Goal: Transaction & Acquisition: Book appointment/travel/reservation

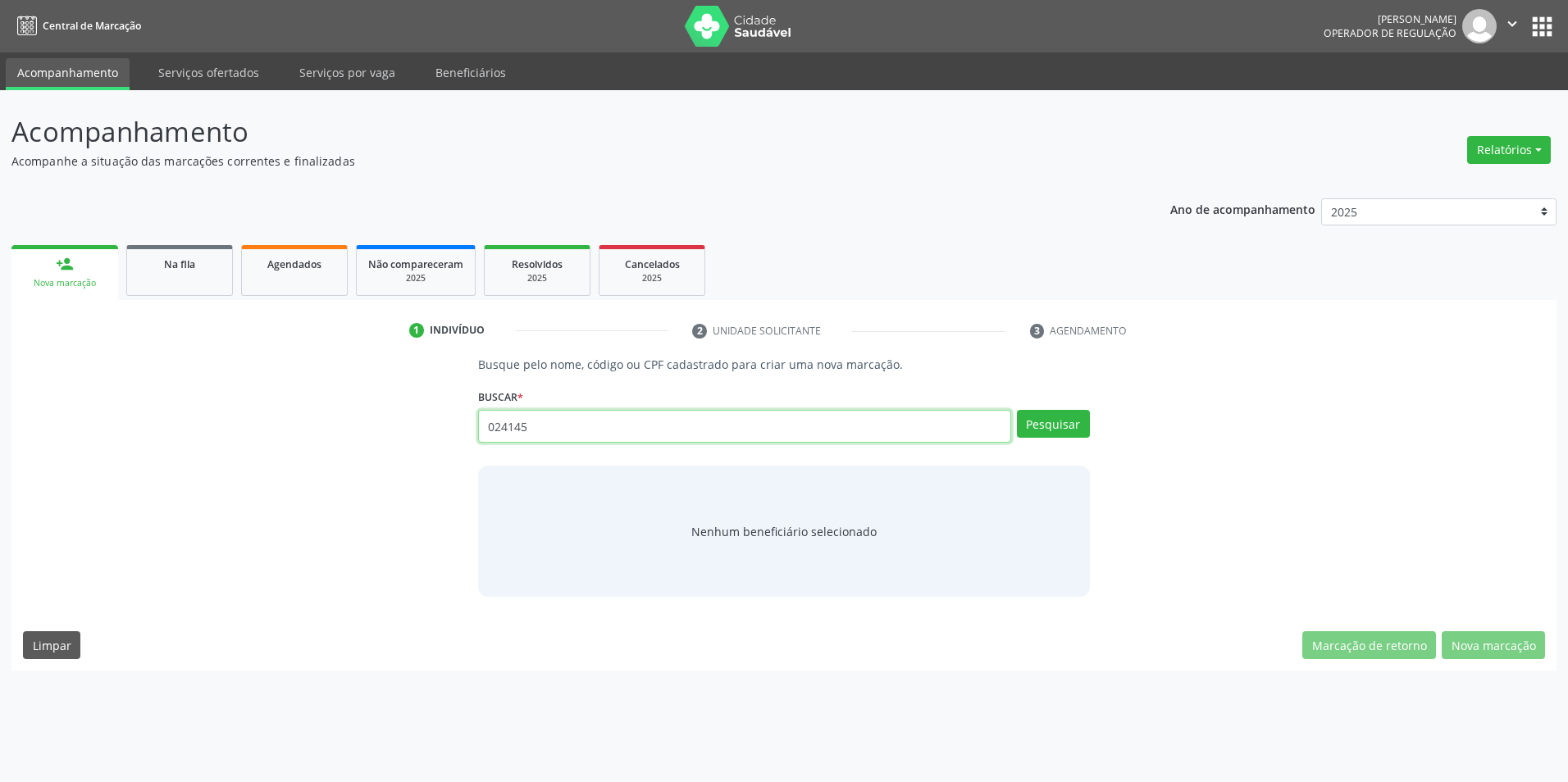
type input "024145"
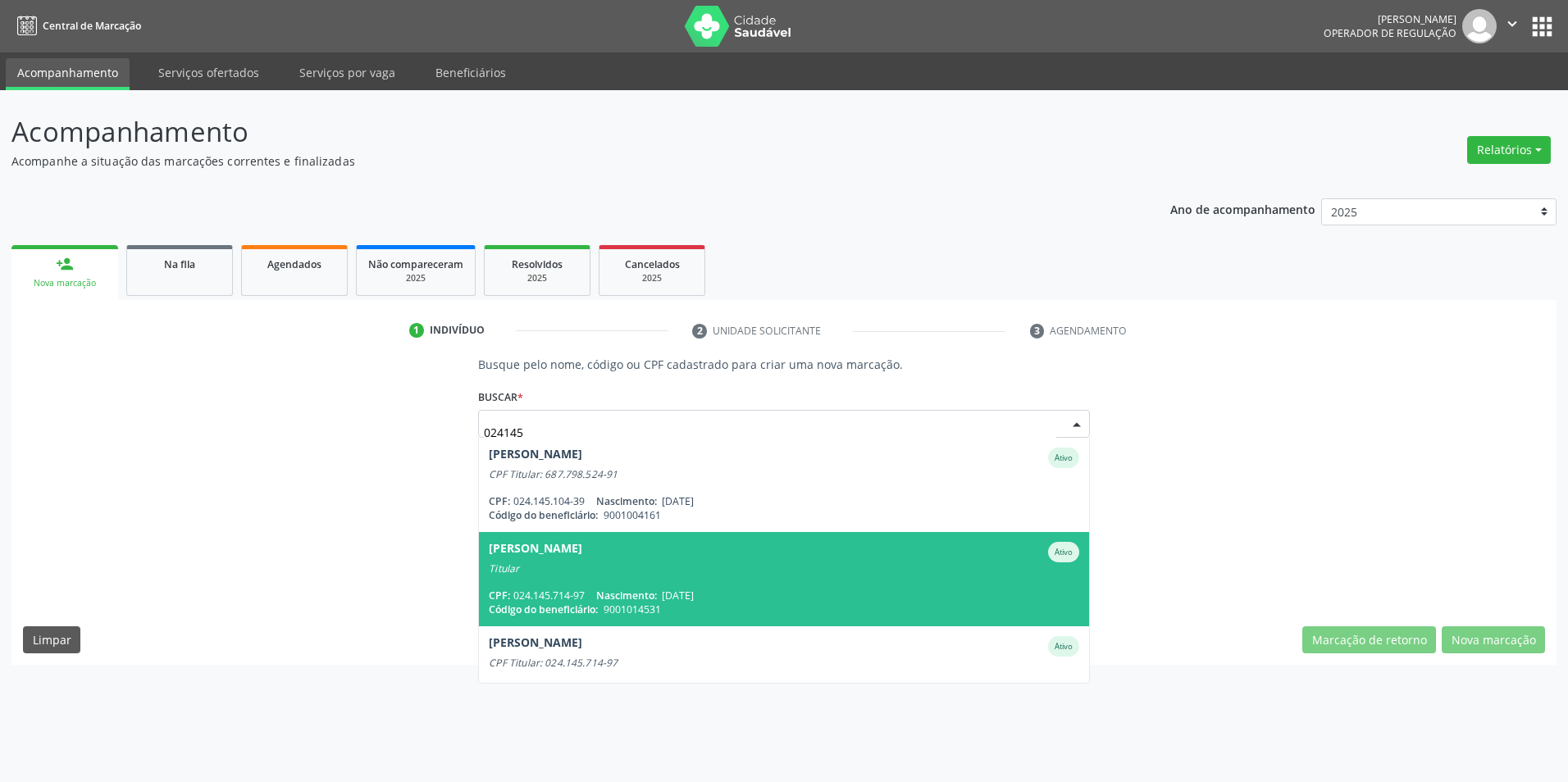
click at [990, 562] on div "Titular" at bounding box center [784, 569] width 590 height 13
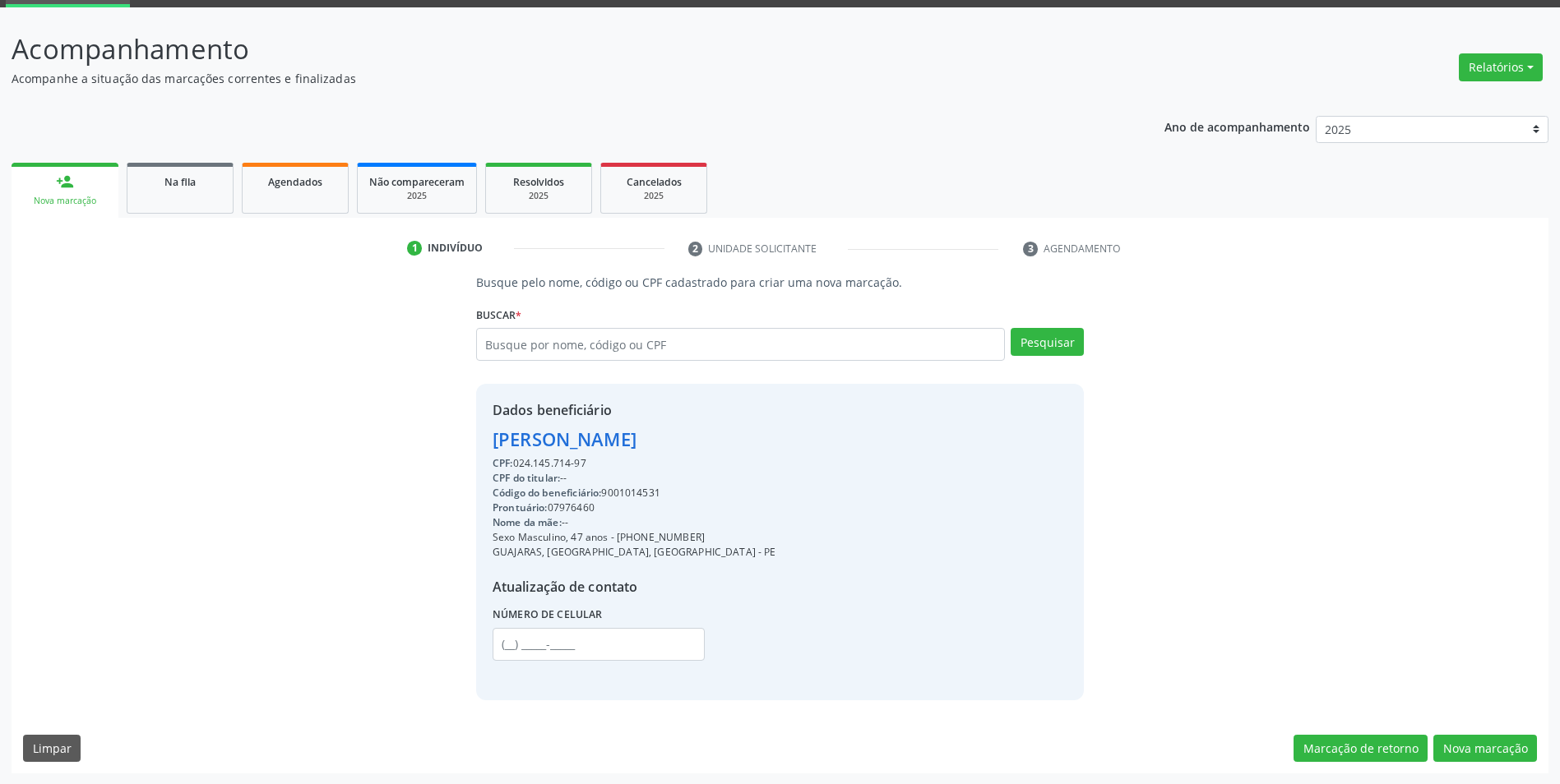
scroll to position [84, 0]
click at [1462, 736] on button "Nova marcação" at bounding box center [1485, 748] width 104 height 28
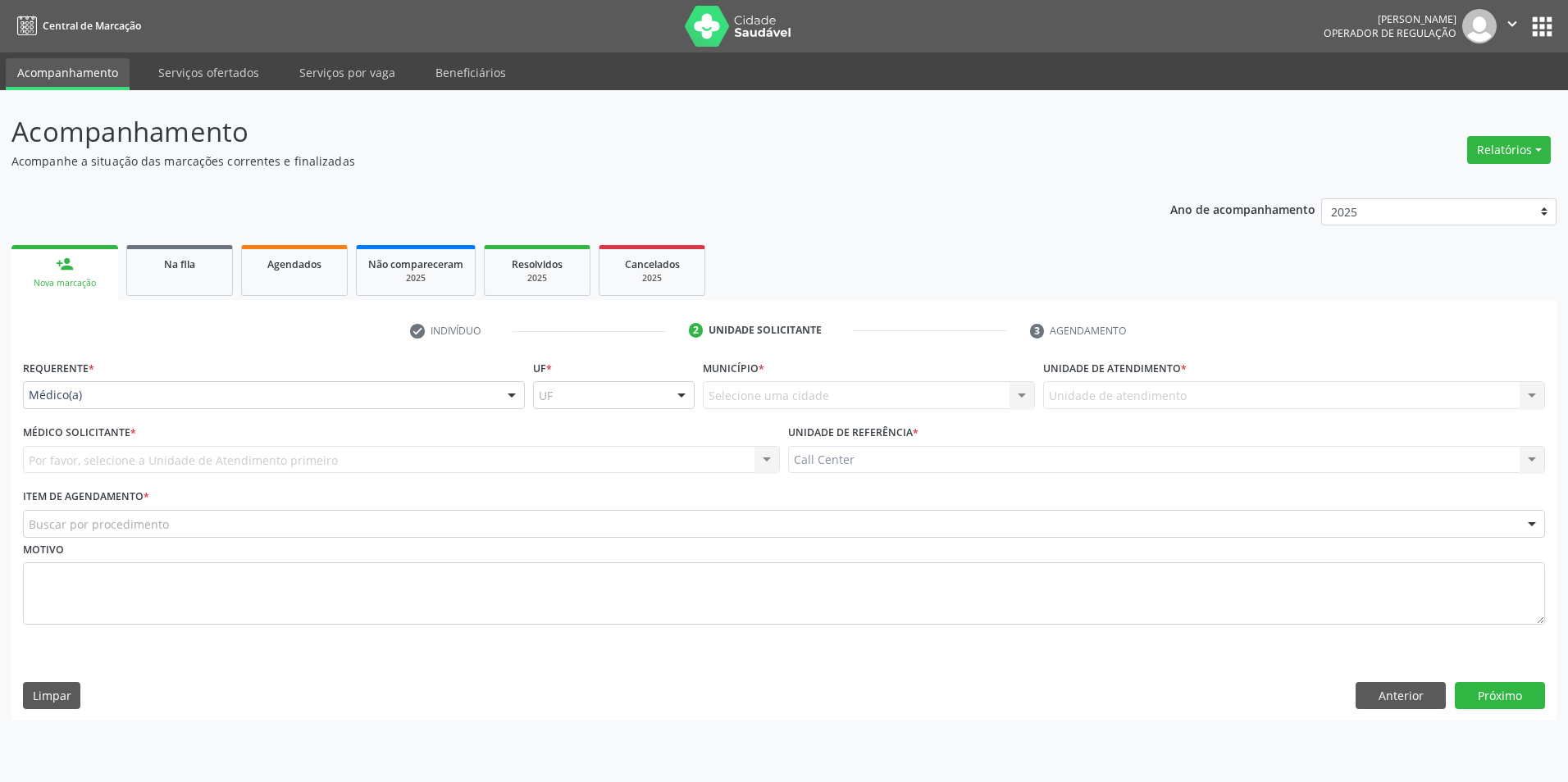
drag, startPoint x: 290, startPoint y: 384, endPoint x: 264, endPoint y: 420, distance: 44.4
click at [289, 385] on div "Médico(a)" at bounding box center [274, 395] width 502 height 27
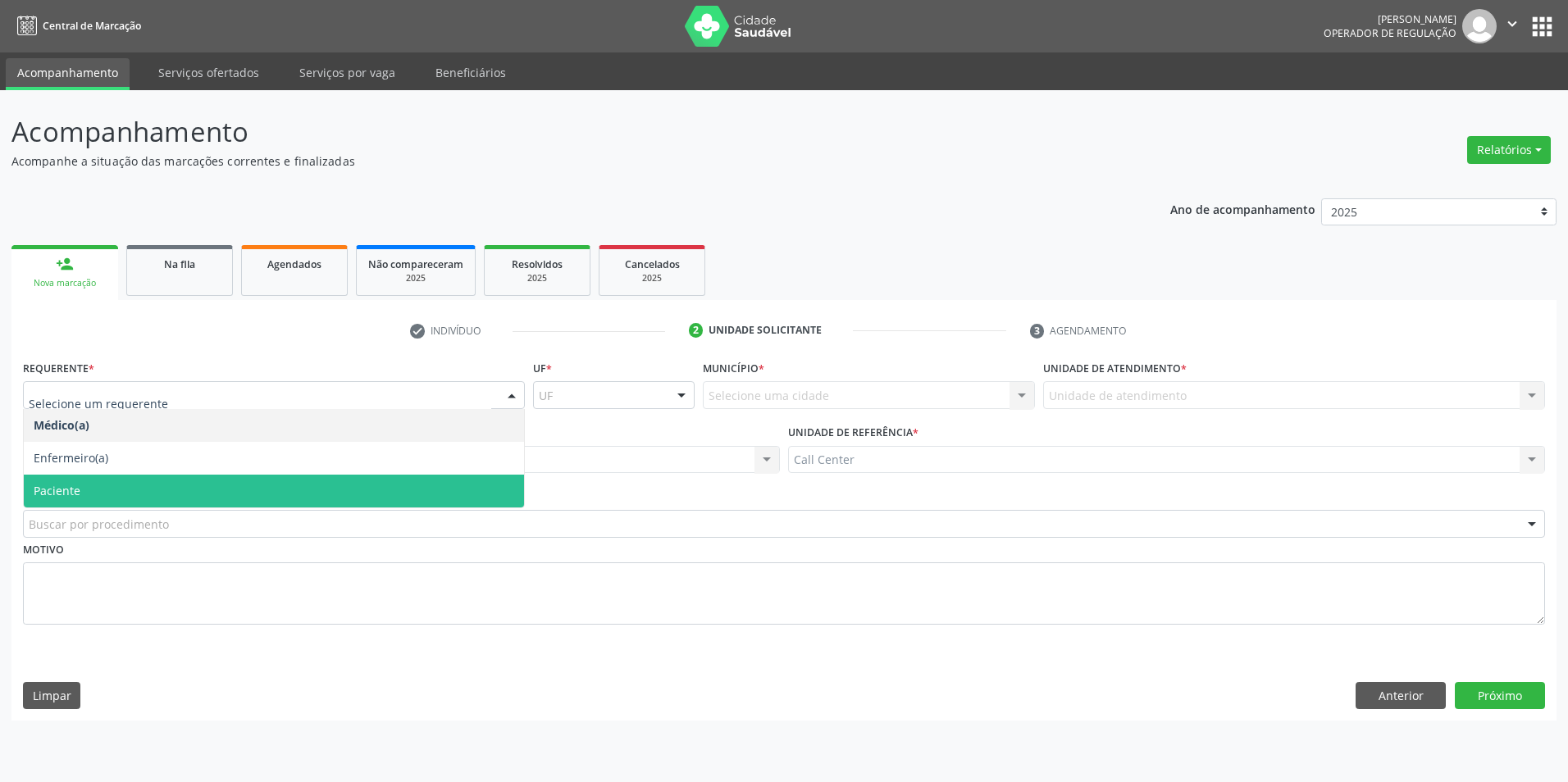
click at [141, 491] on span "Paciente" at bounding box center [274, 492] width 500 height 33
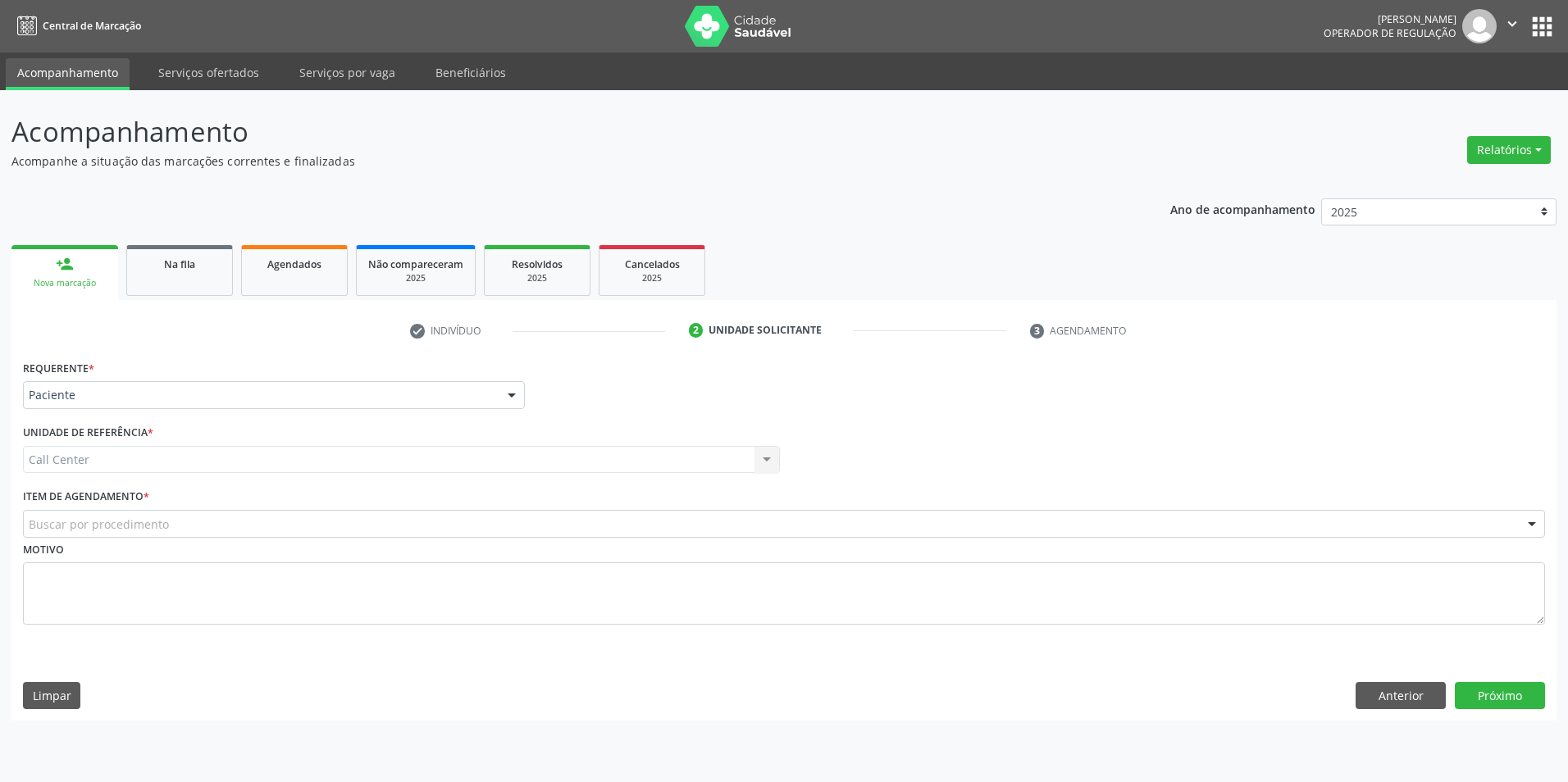
click at [133, 515] on div "Buscar por procedimento" at bounding box center [784, 524] width 1522 height 27
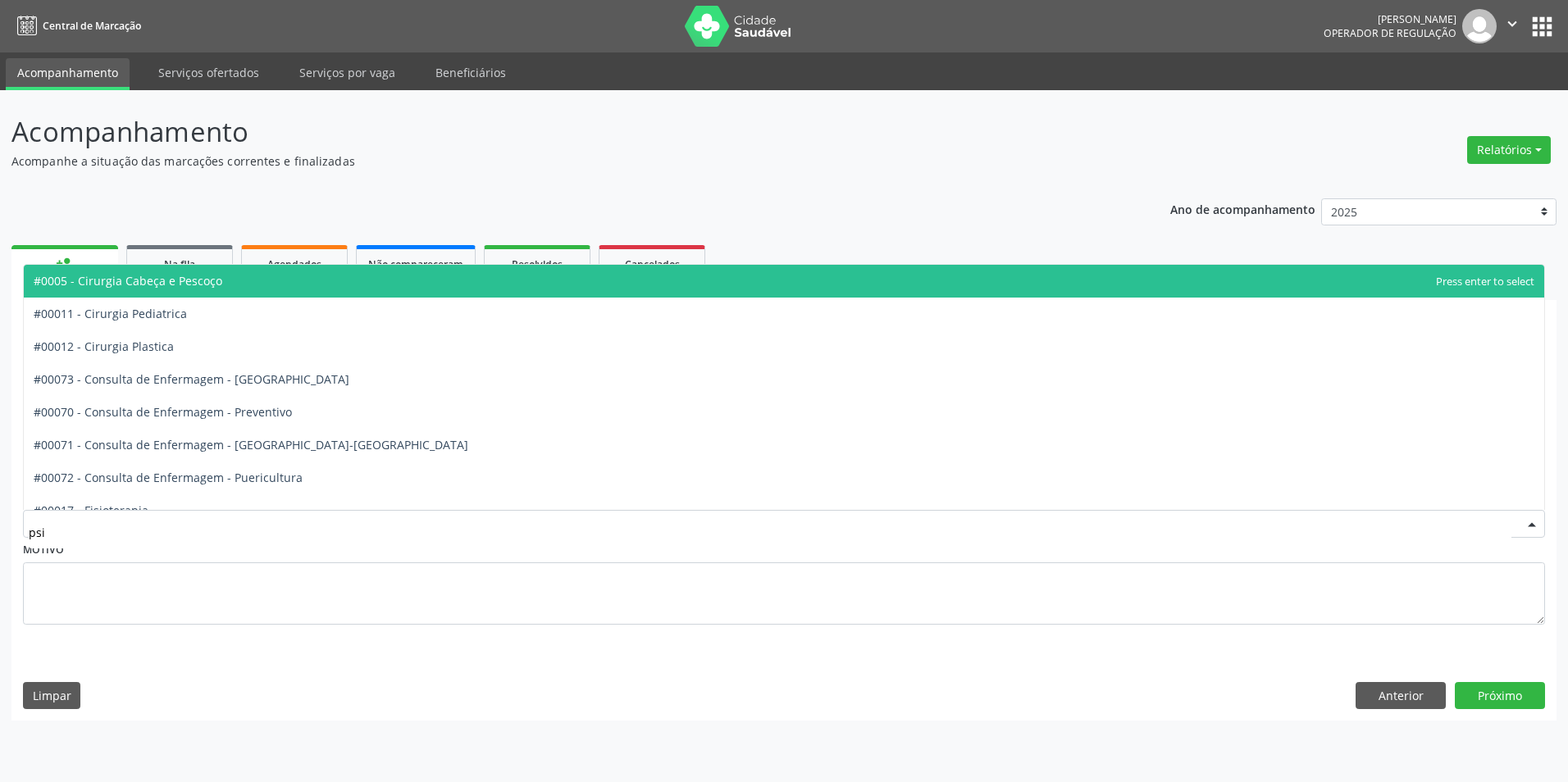
type input "psiq"
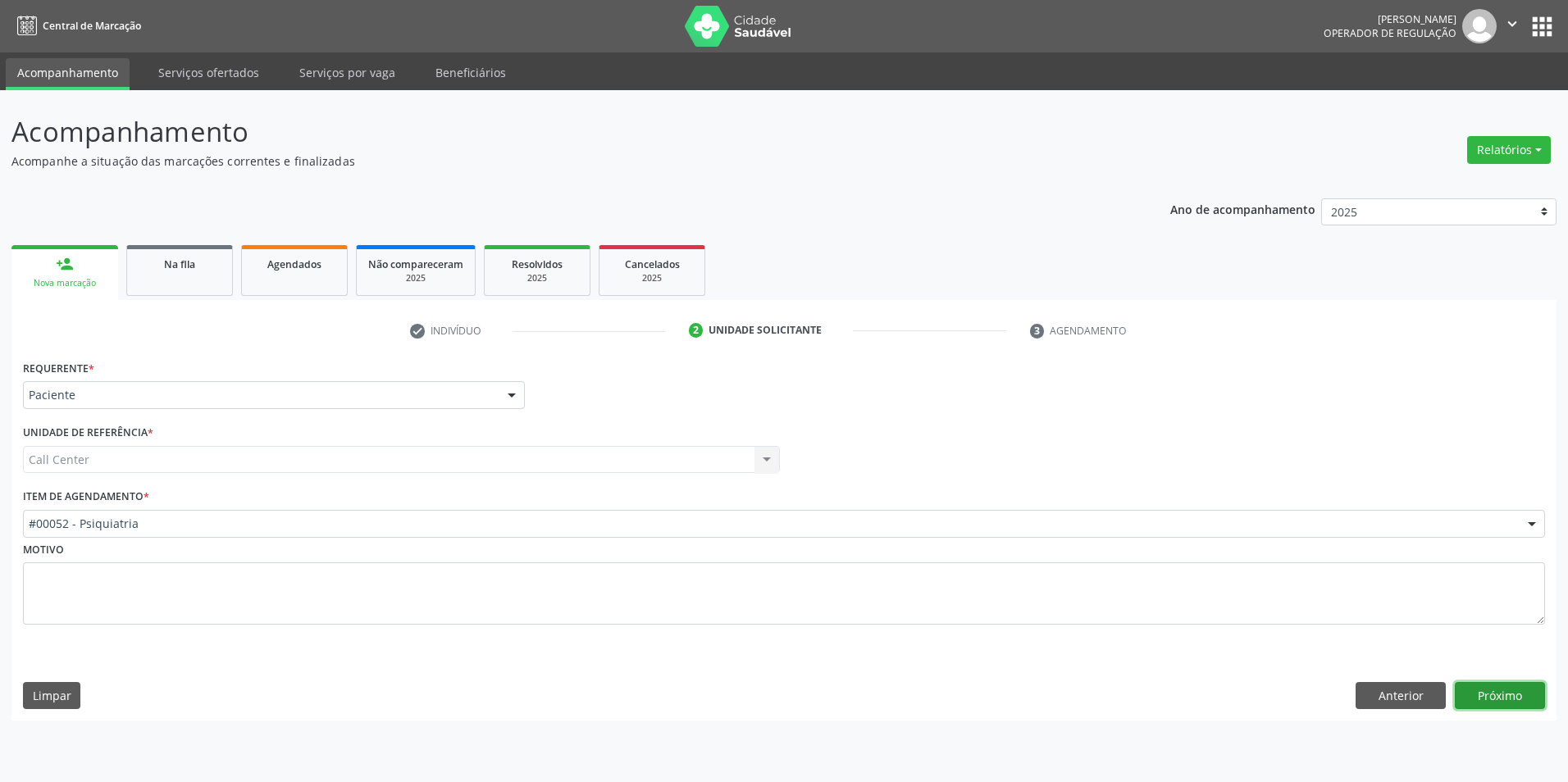
click at [1521, 686] on button "Próximo" at bounding box center [1500, 696] width 91 height 27
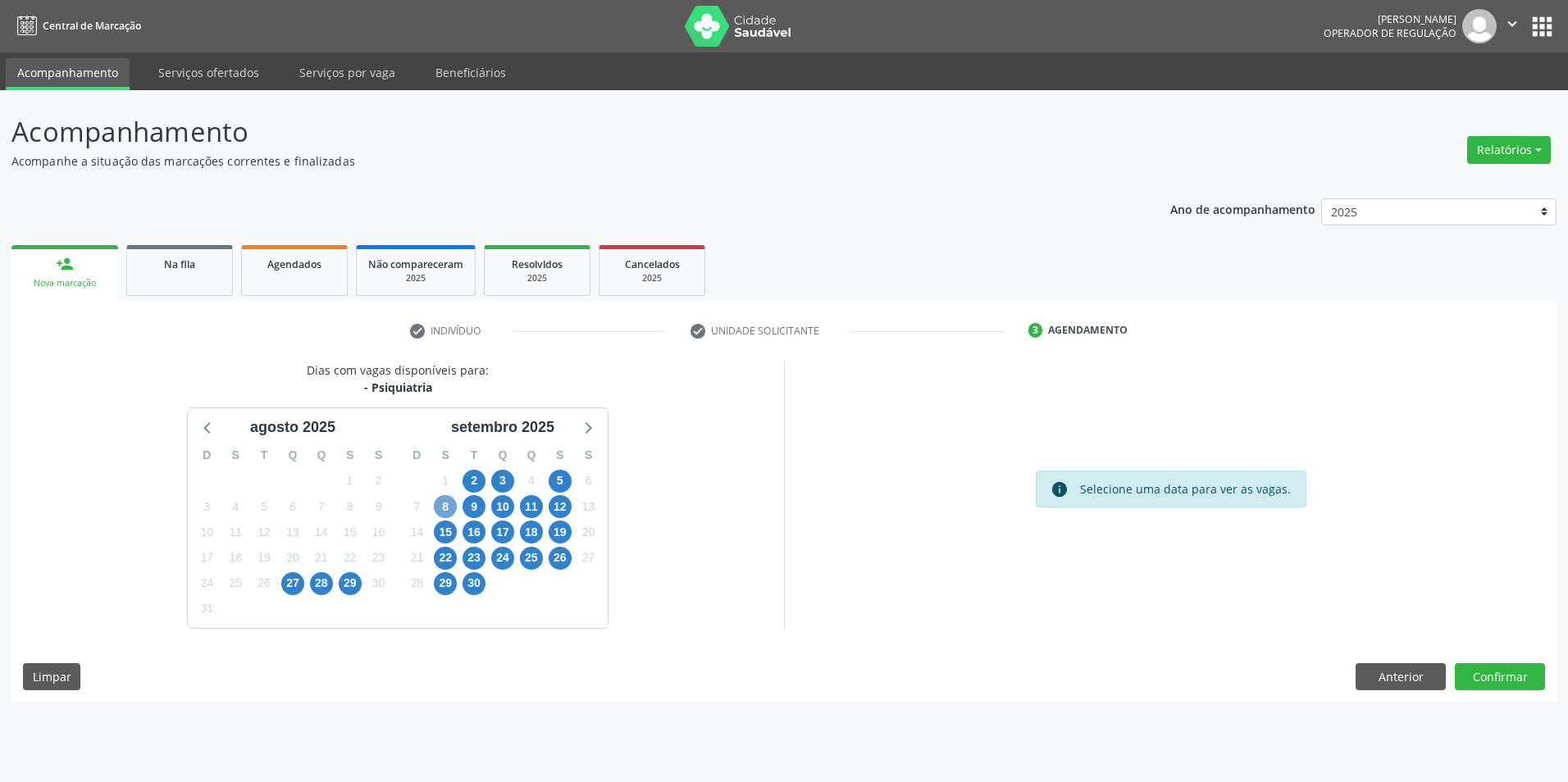
click at [441, 505] on span "8" at bounding box center [445, 506] width 23 height 23
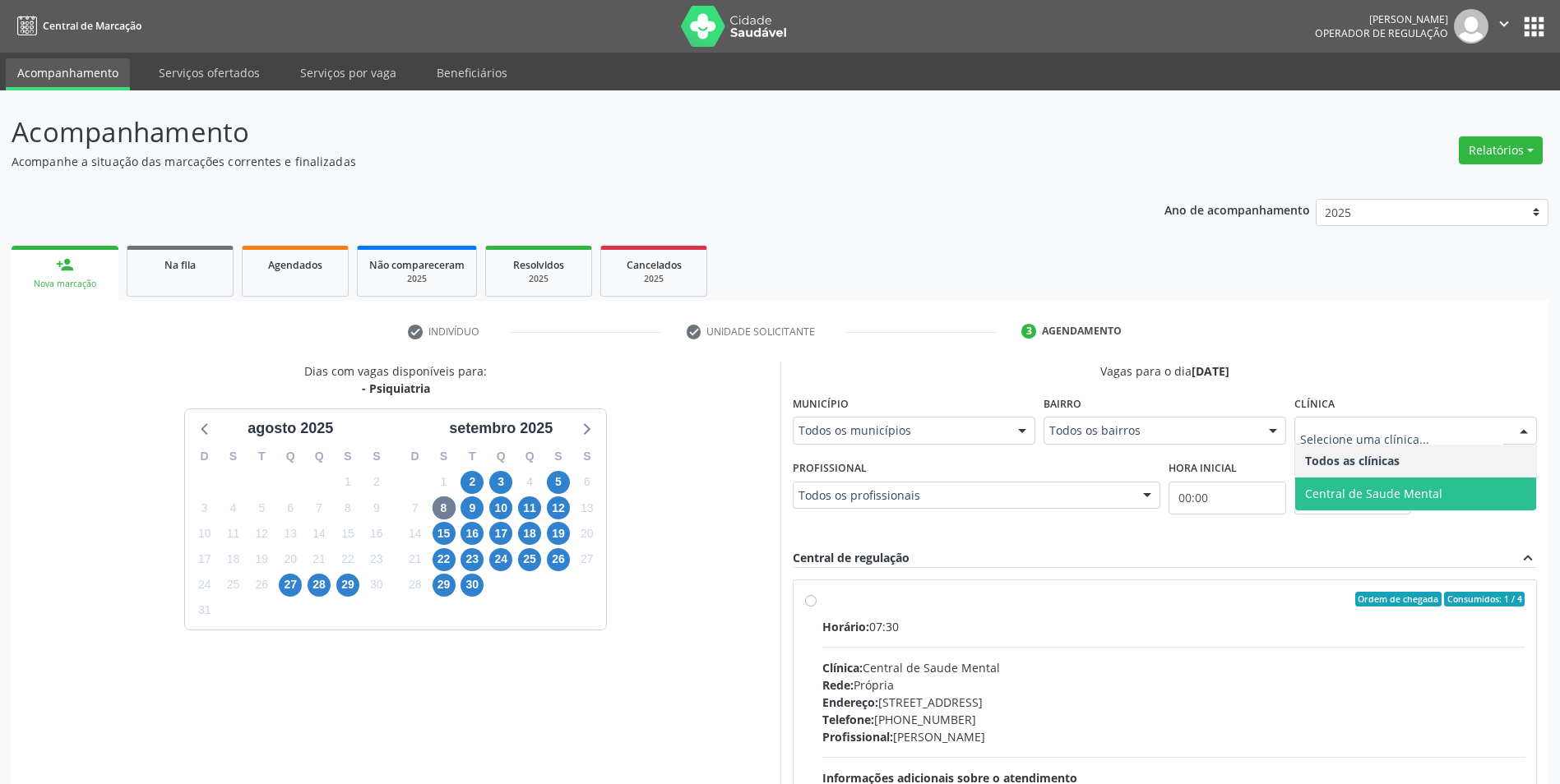
click at [1366, 491] on span "Central de Saude Mental" at bounding box center [1374, 493] width 138 height 16
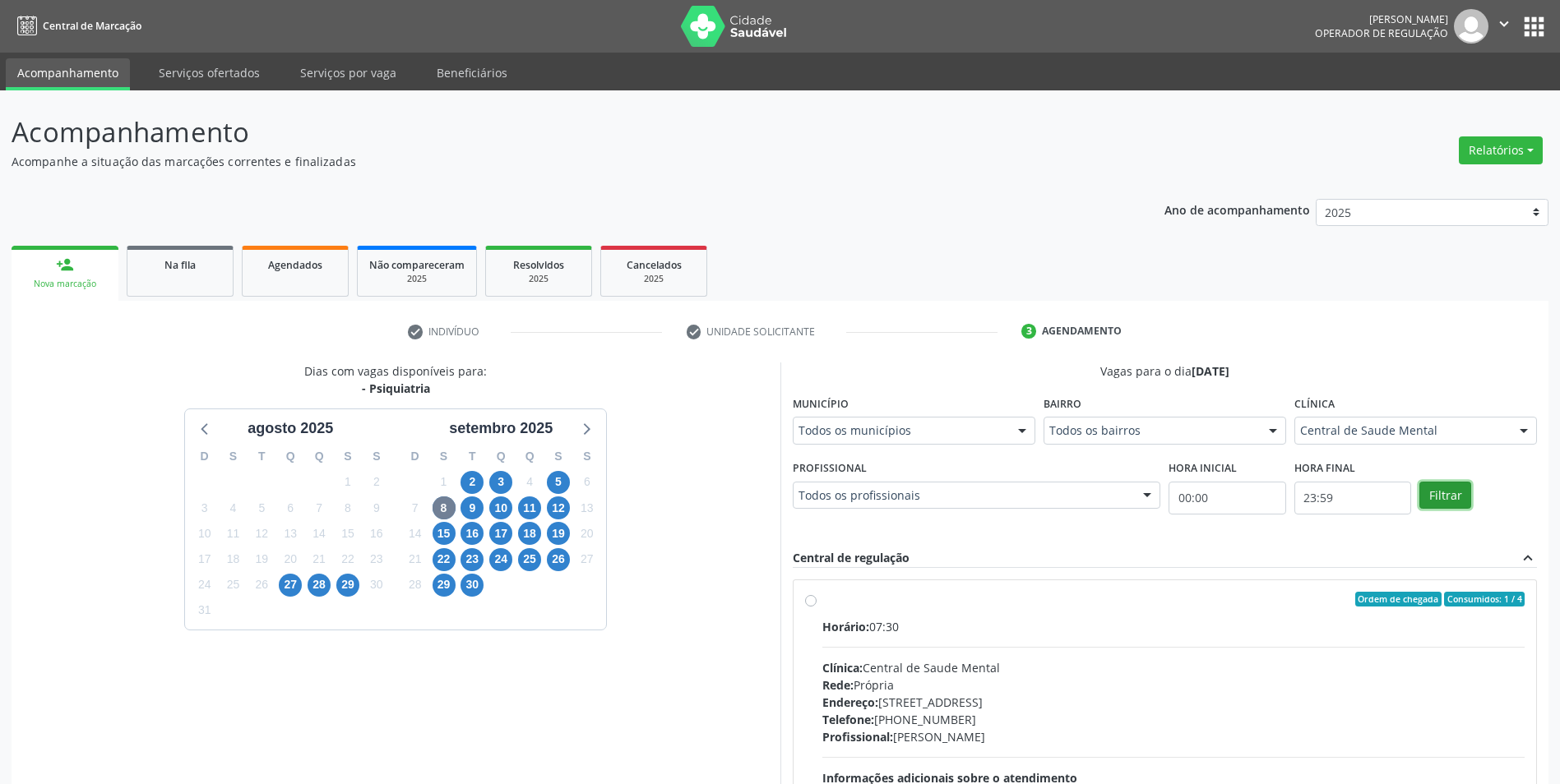
click at [1427, 487] on button "Filtrar" at bounding box center [1445, 496] width 51 height 28
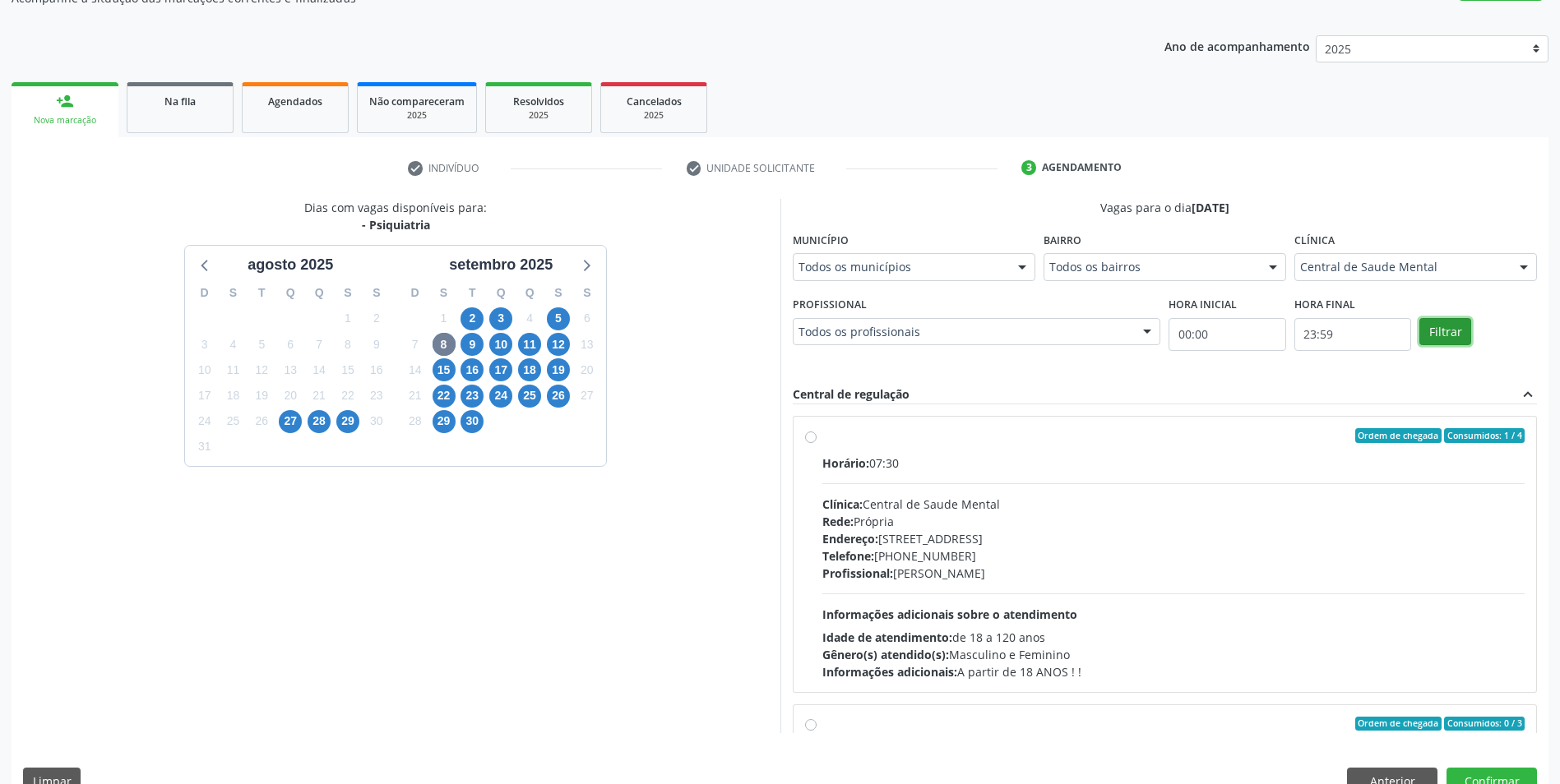
scroll to position [198, 0]
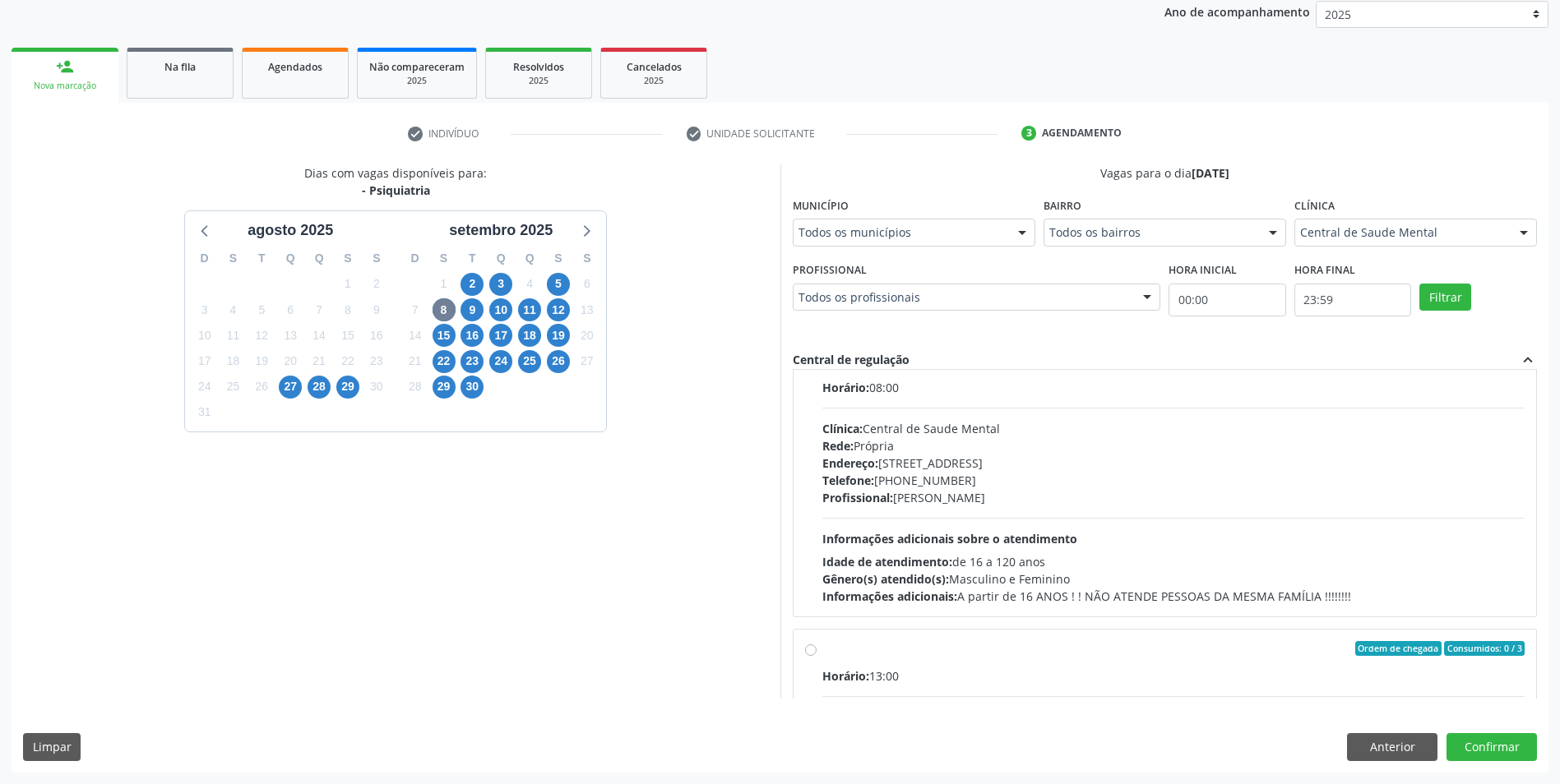
click at [1094, 478] on div "Telefone: (81)3183-4952" at bounding box center [1174, 480] width 703 height 17
click at [816, 368] on input "Ordem de chegada Consumidos: 0 / 3 Horário: 08:00 Clínica: Central de Saude Men…" at bounding box center [811, 361] width 12 height 15
radio input "true"
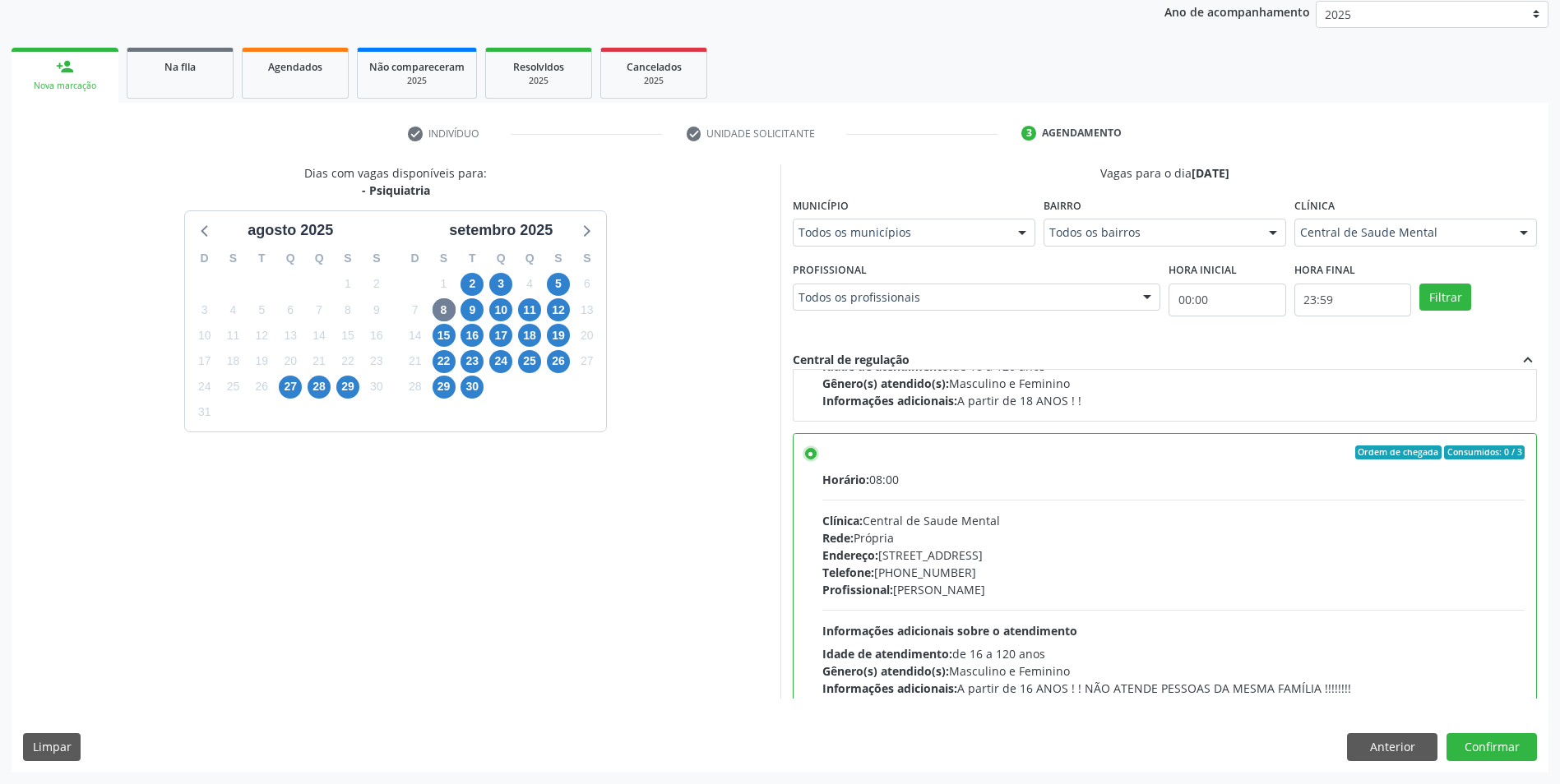
scroll to position [319, 0]
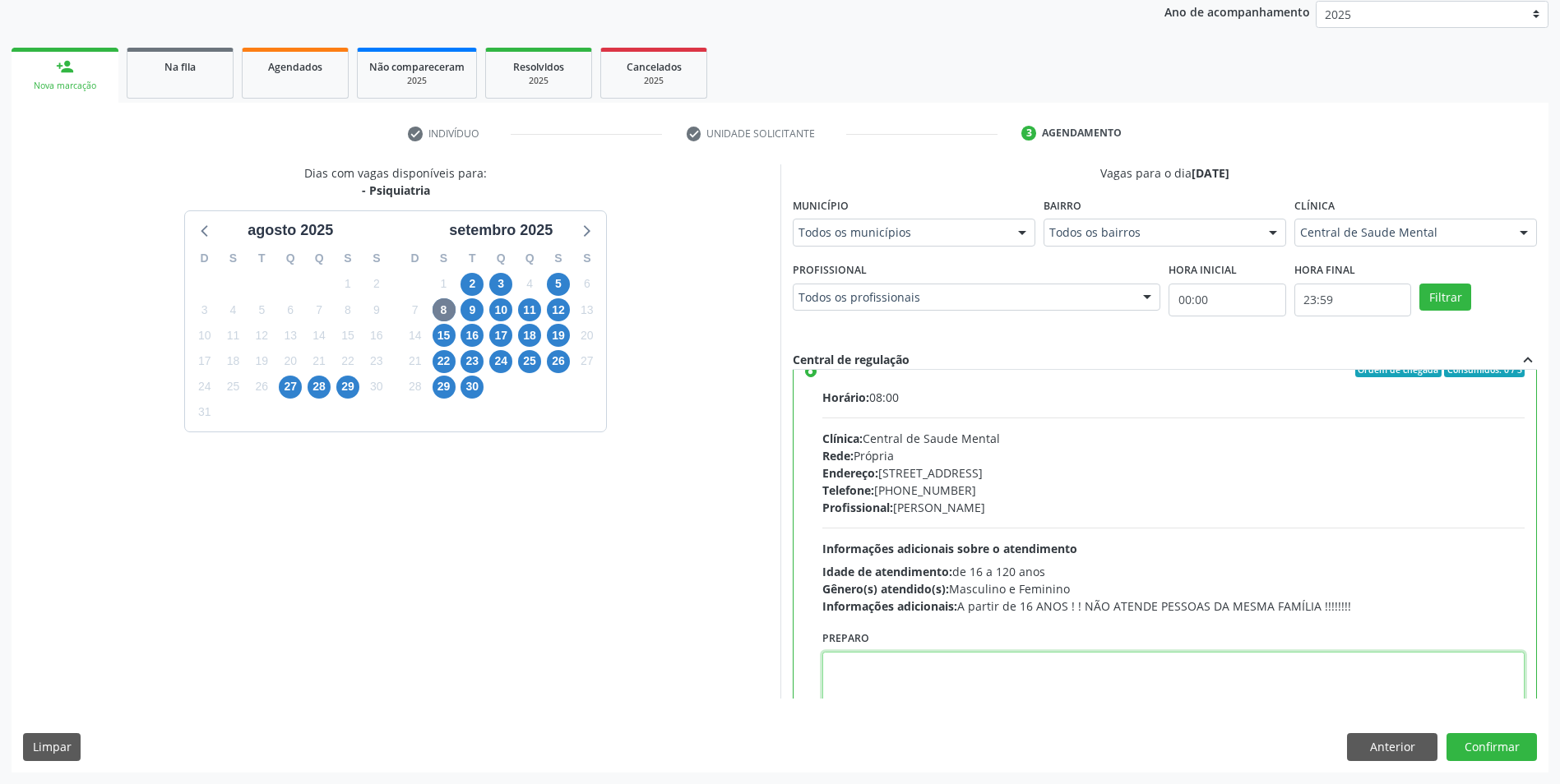
click at [973, 697] on textarea at bounding box center [1174, 683] width 703 height 62
paste textarea "+55 81 99613-1215"
type textarea "+55 81 99613-1215"
click at [1492, 745] on button "Confirmar" at bounding box center [1491, 747] width 91 height 28
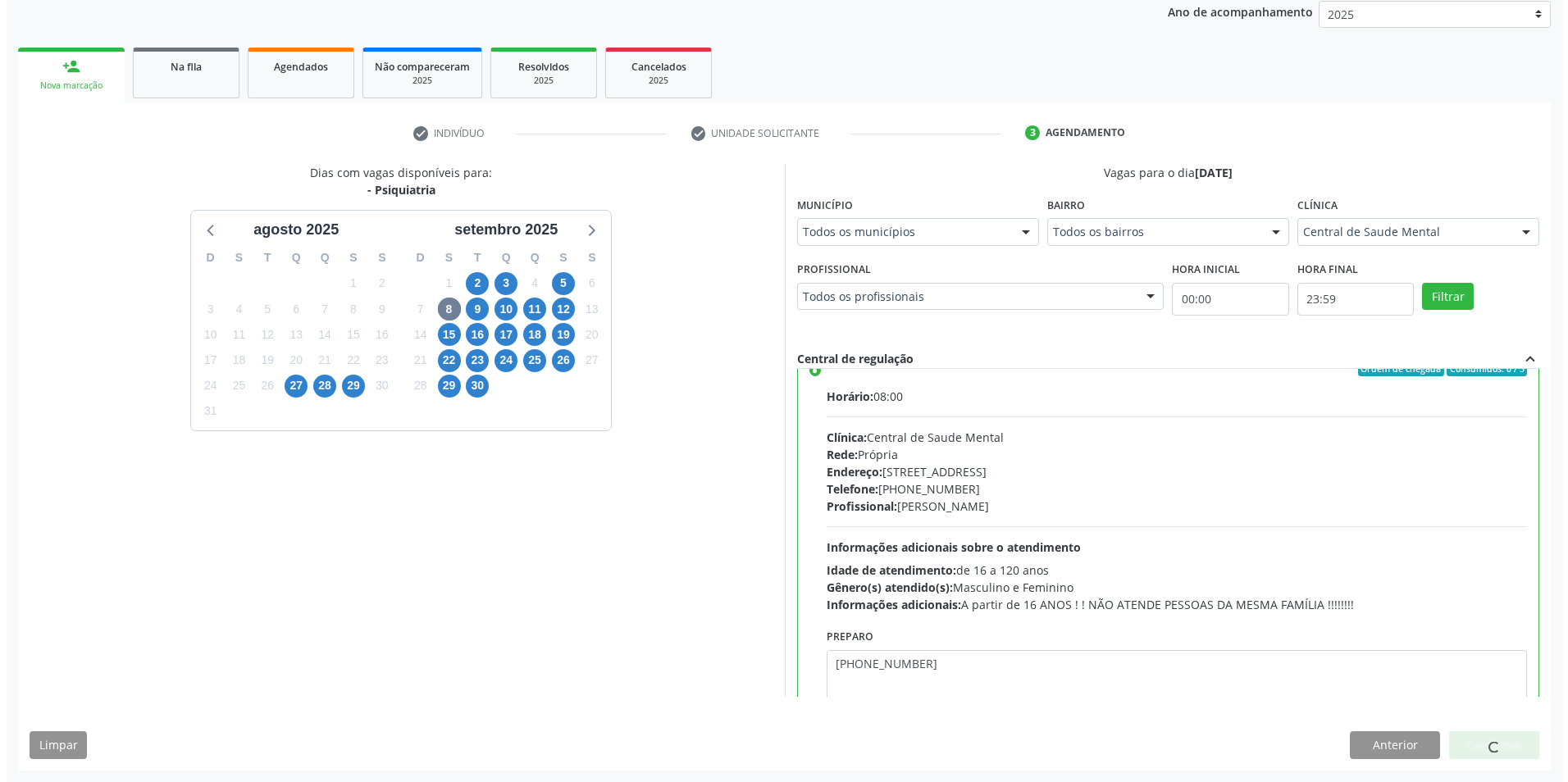
scroll to position [0, 0]
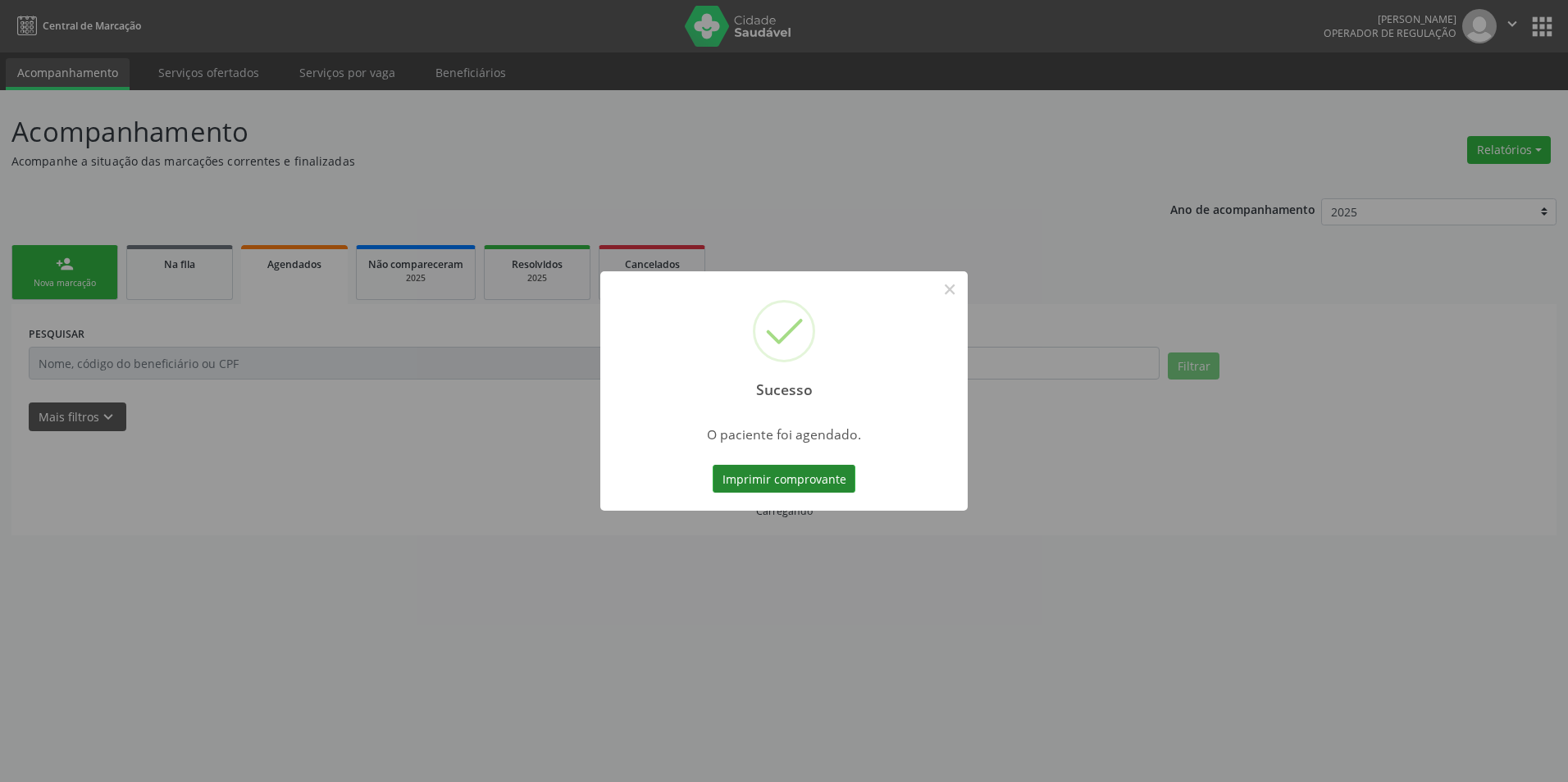
click at [820, 486] on button "Imprimir comprovante" at bounding box center [784, 479] width 143 height 27
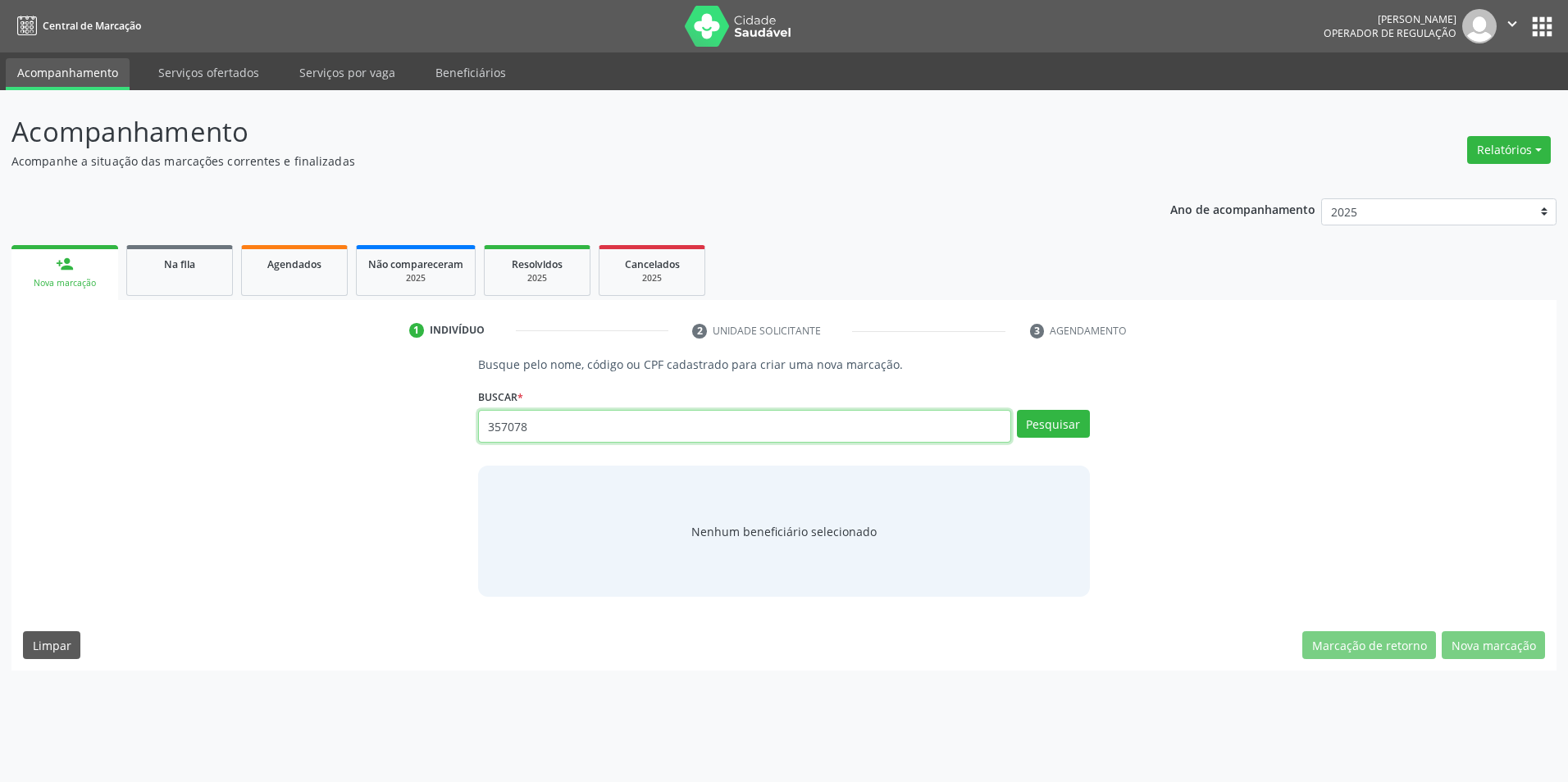
type input "357078"
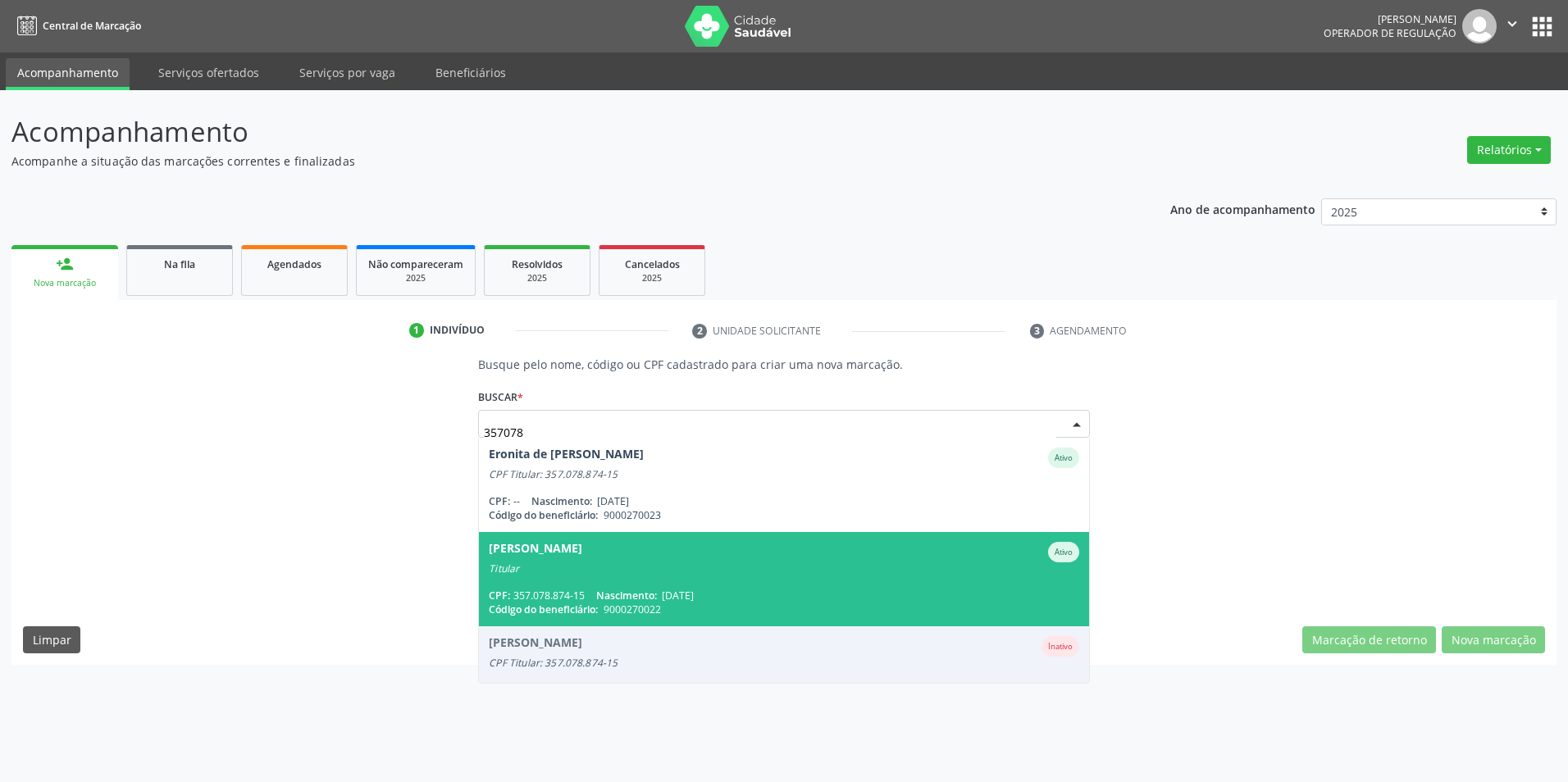
click at [889, 570] on div "Titular" at bounding box center [784, 569] width 590 height 13
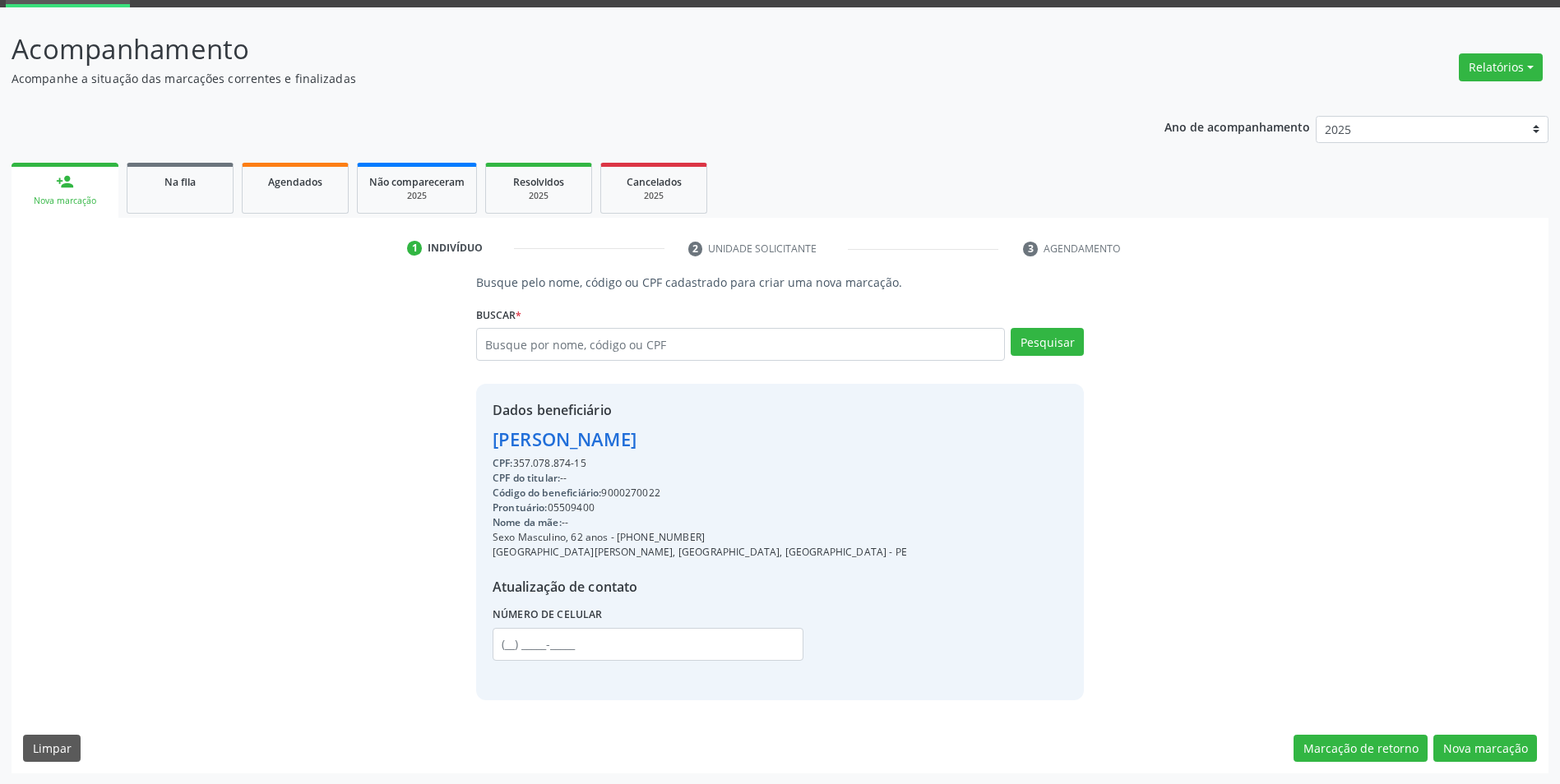
scroll to position [84, 0]
click at [1482, 744] on button "Nova marcação" at bounding box center [1485, 748] width 104 height 28
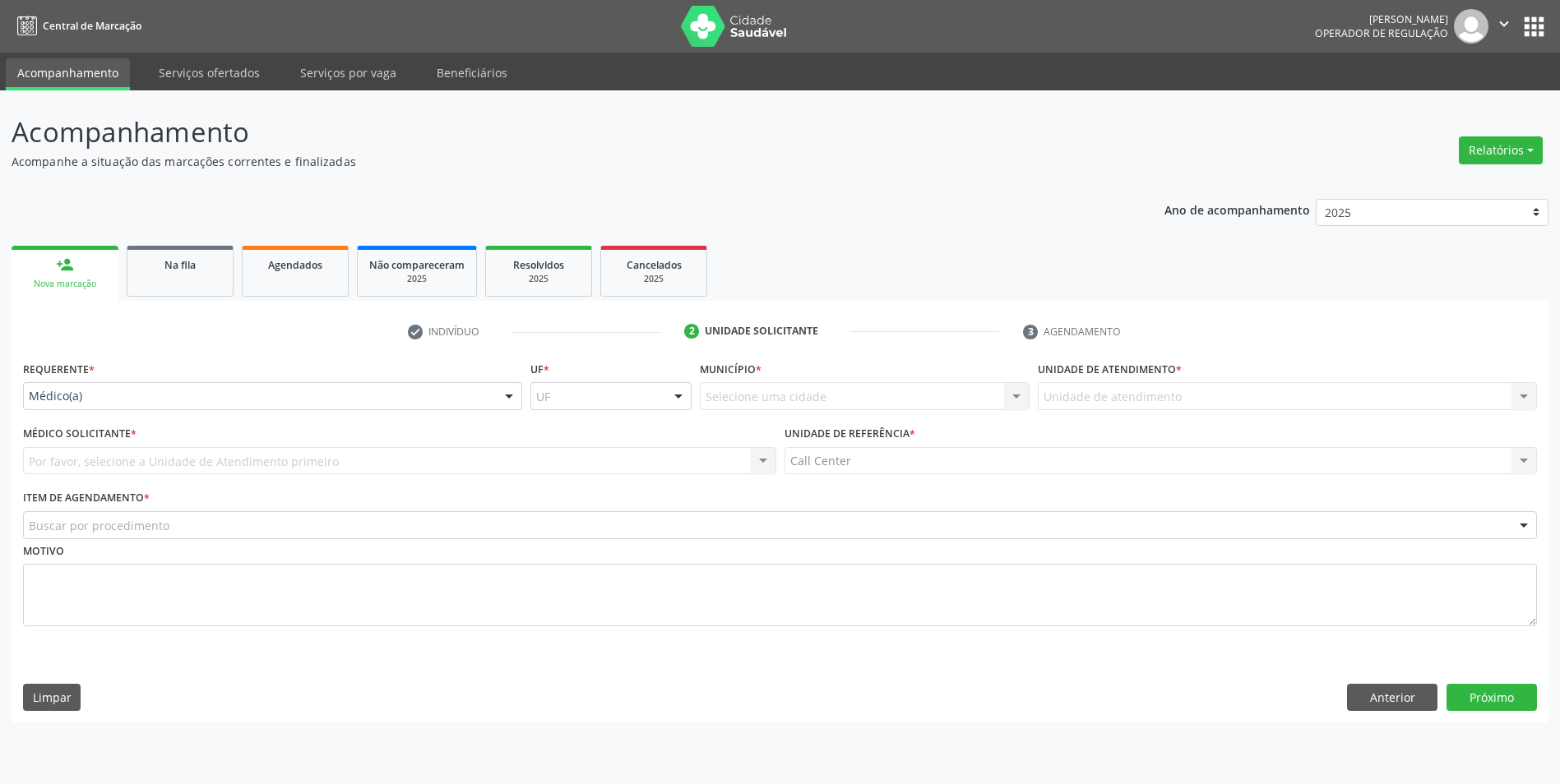
scroll to position [0, 0]
click at [207, 406] on div "Médico(a)" at bounding box center [275, 396] width 503 height 28
click at [1386, 698] on button "Anterior" at bounding box center [1404, 698] width 91 height 28
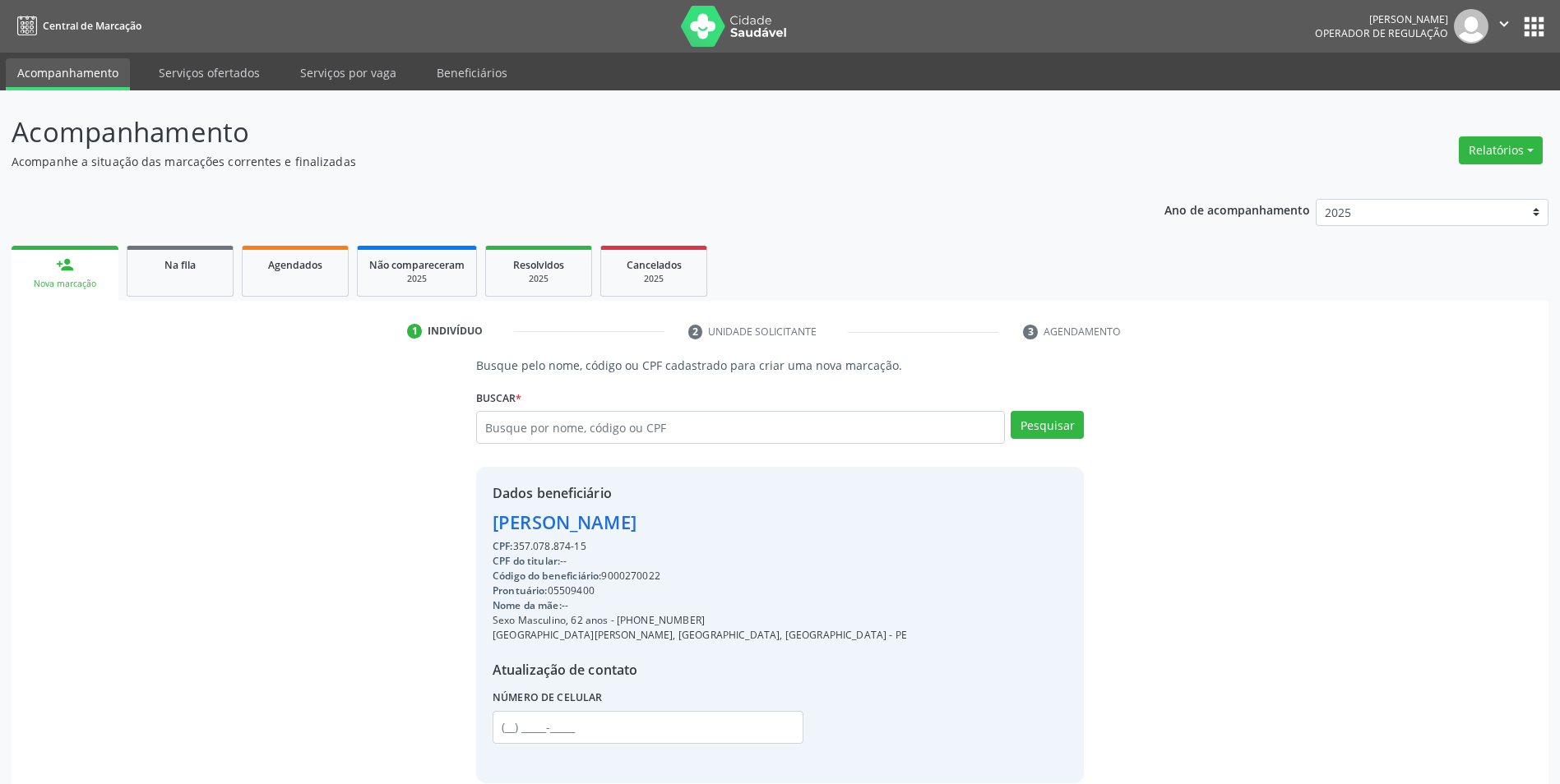
click at [625, 569] on div "Código do beneficiário: 9000270022" at bounding box center [699, 577] width 414 height 15
copy div "9000270022"
click at [546, 437] on input "text" at bounding box center [741, 428] width 529 height 33
type input "030198"
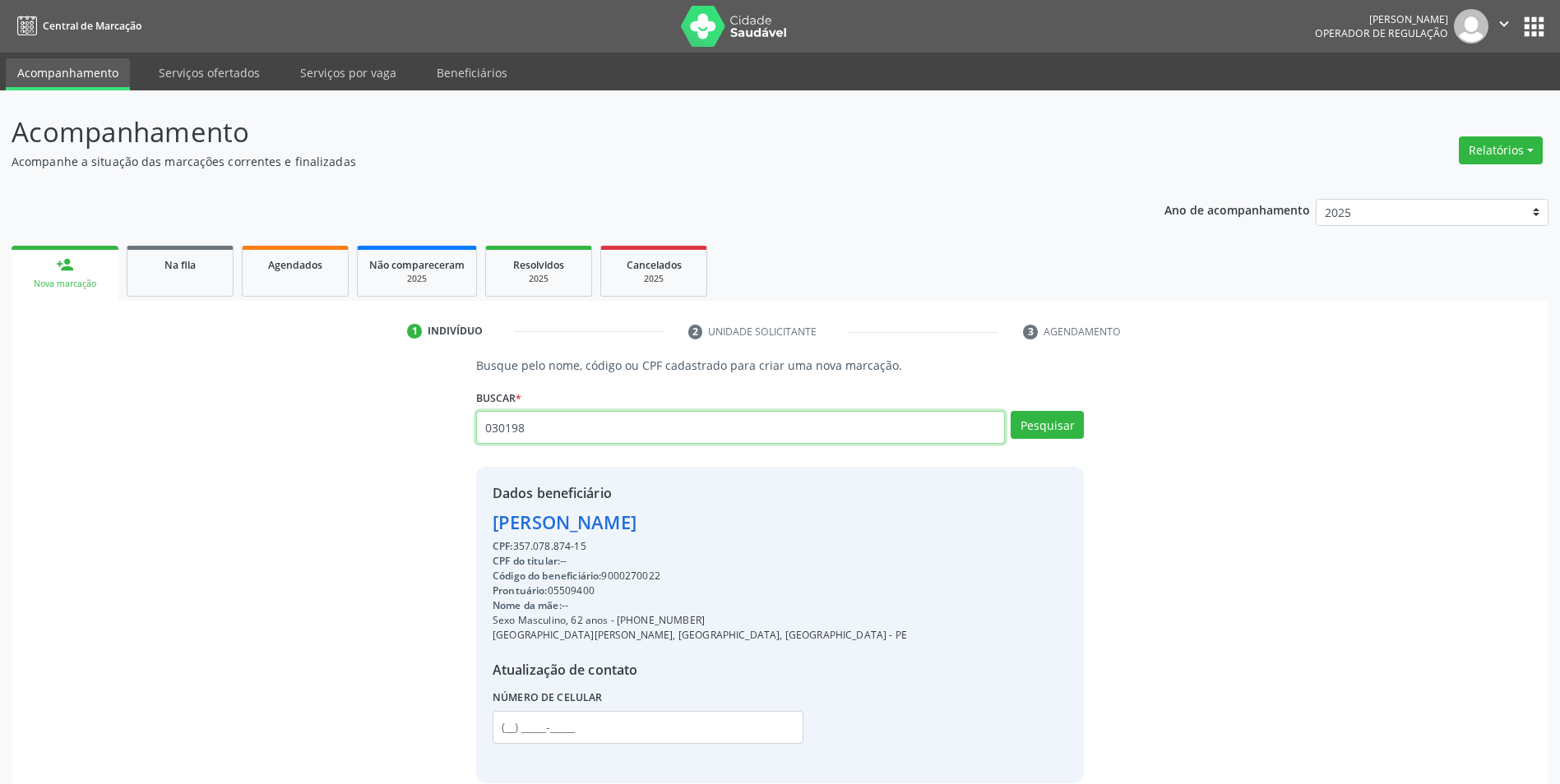
type input "030198"
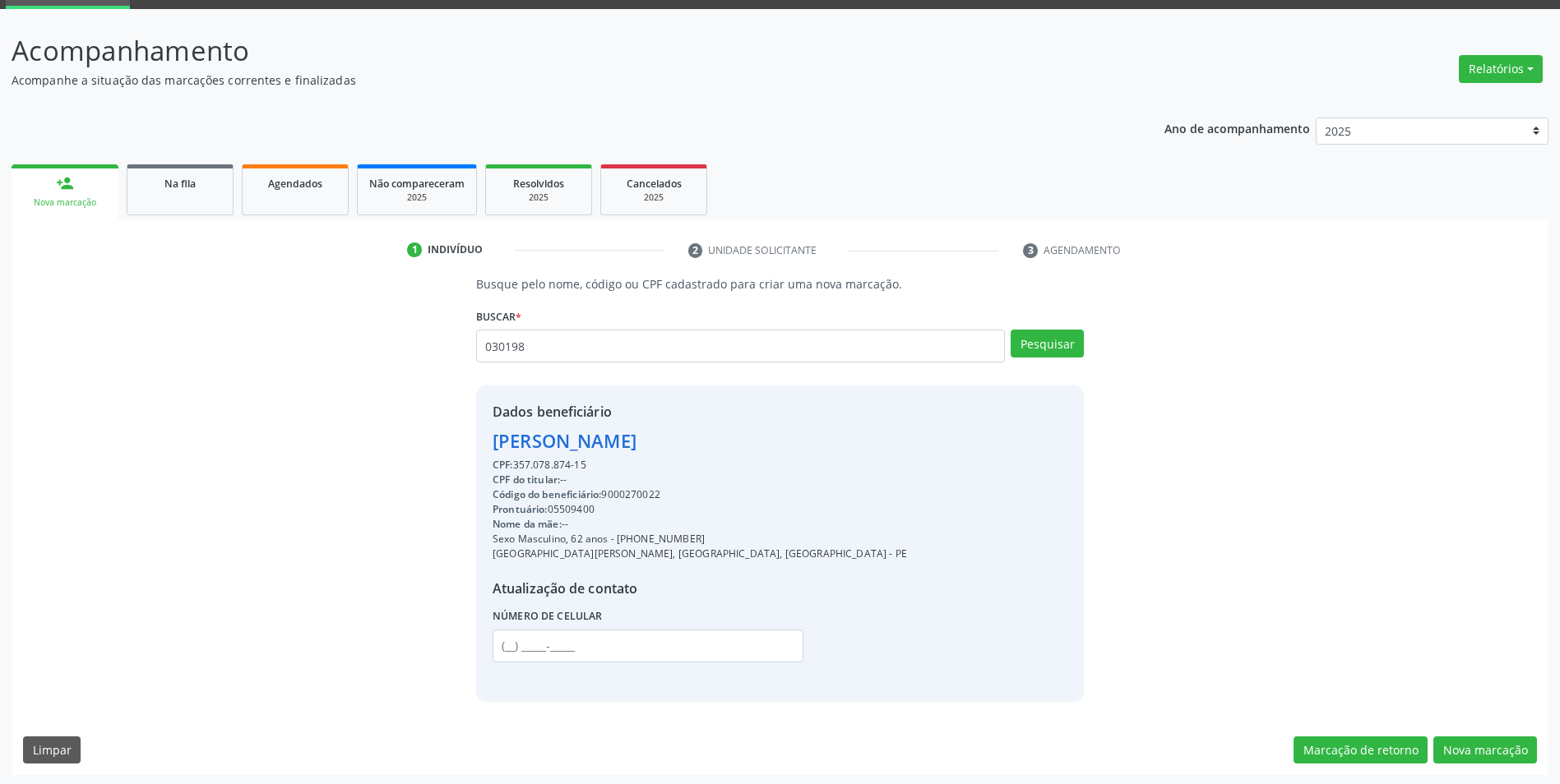
scroll to position [84, 0]
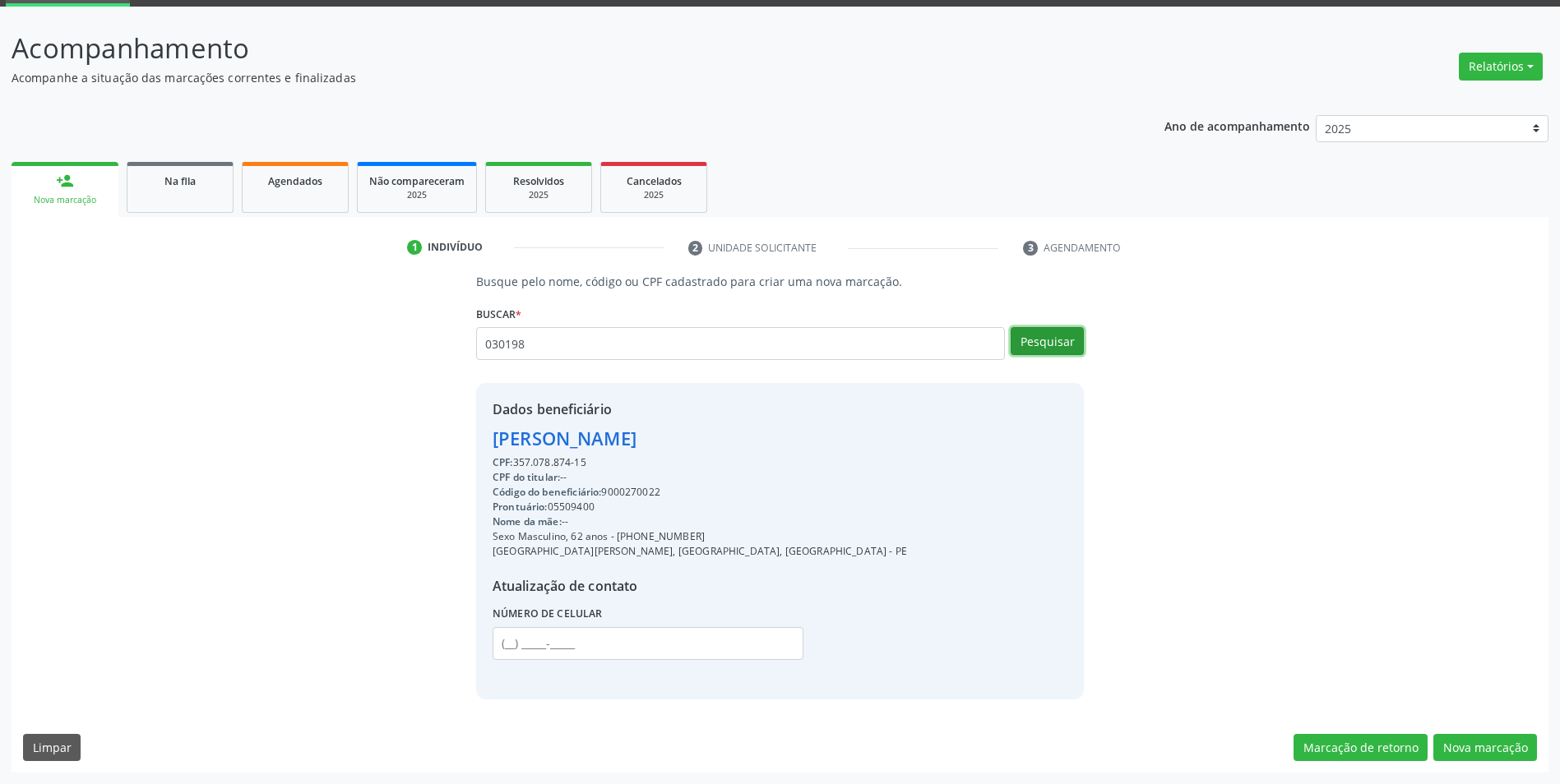
click at [1072, 347] on button "Pesquisar" at bounding box center [1048, 341] width 73 height 28
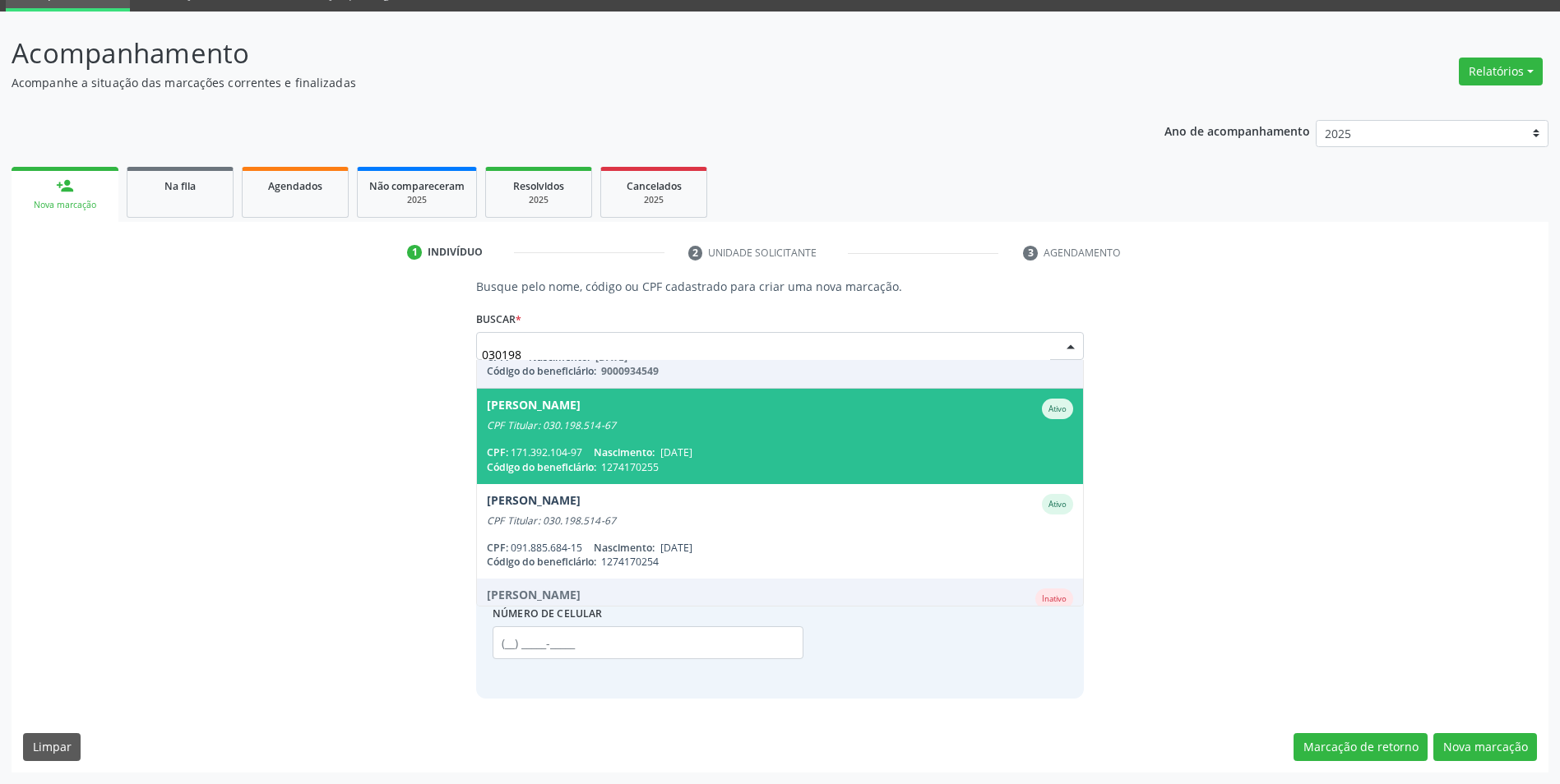
scroll to position [164, 0]
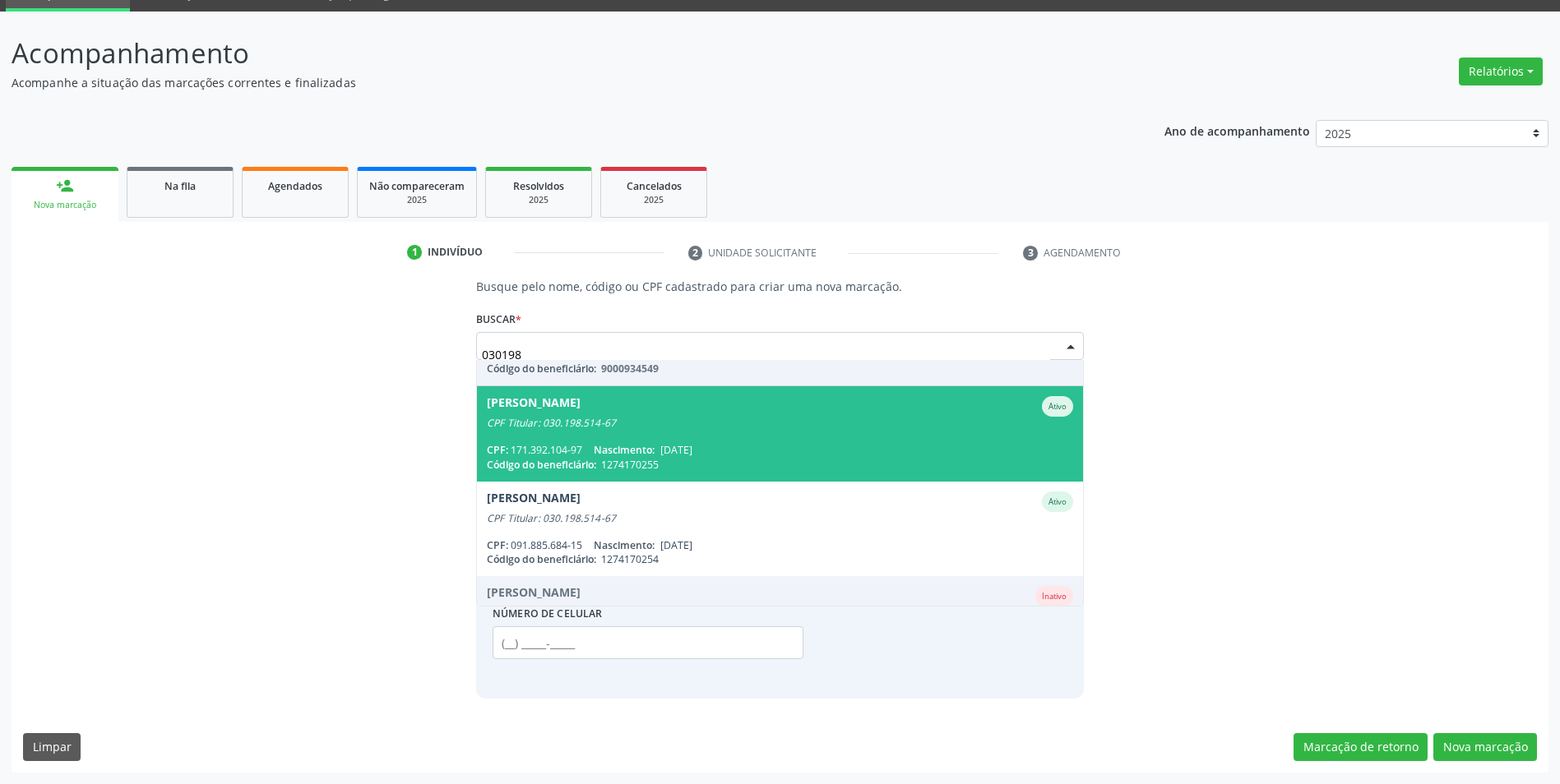
click at [738, 453] on div "CPF: 171.392.104-97 Nascimento: [DATE]" at bounding box center [780, 450] width 587 height 14
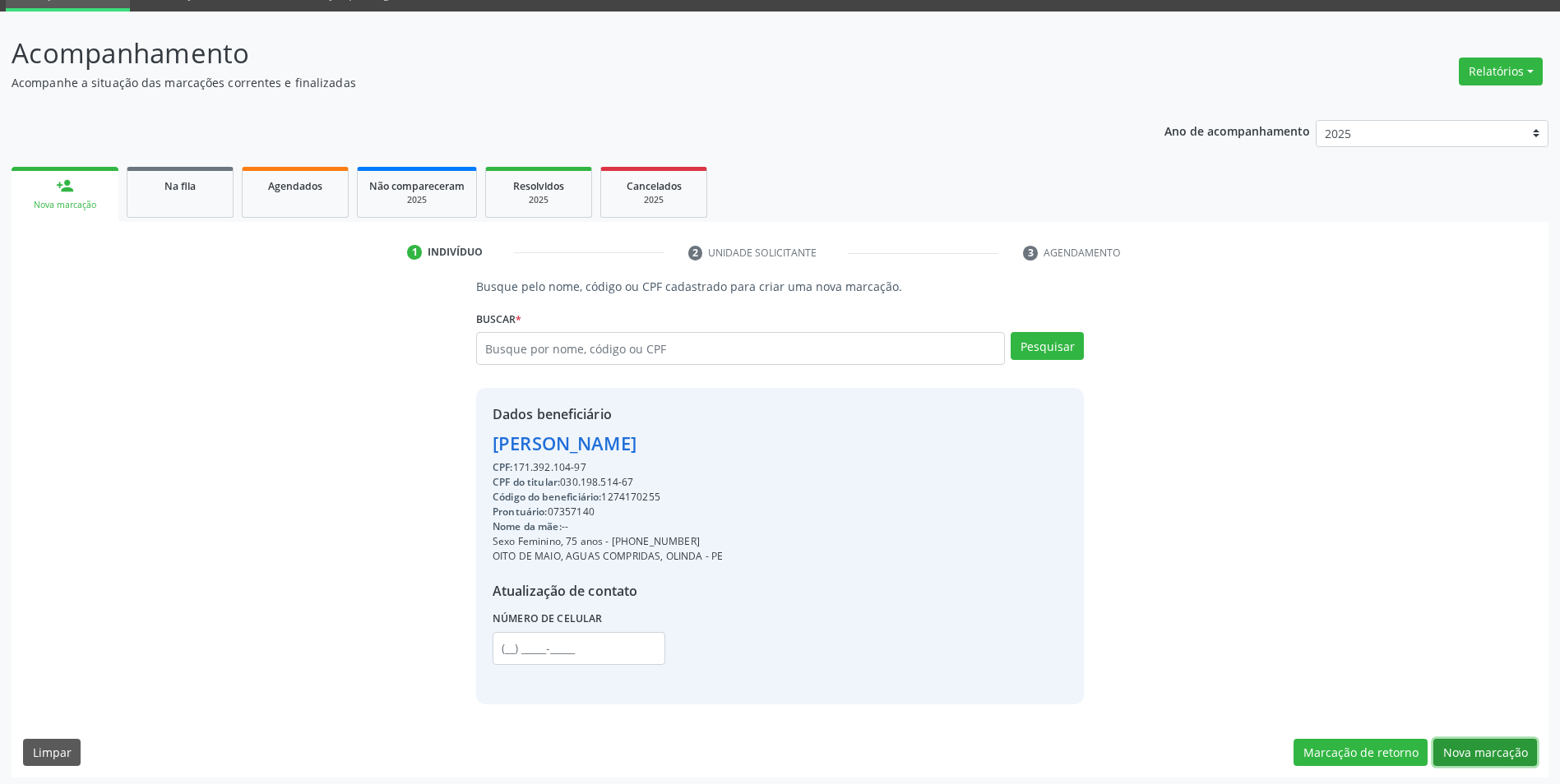
click at [1489, 761] on button "Nova marcação" at bounding box center [1485, 753] width 104 height 28
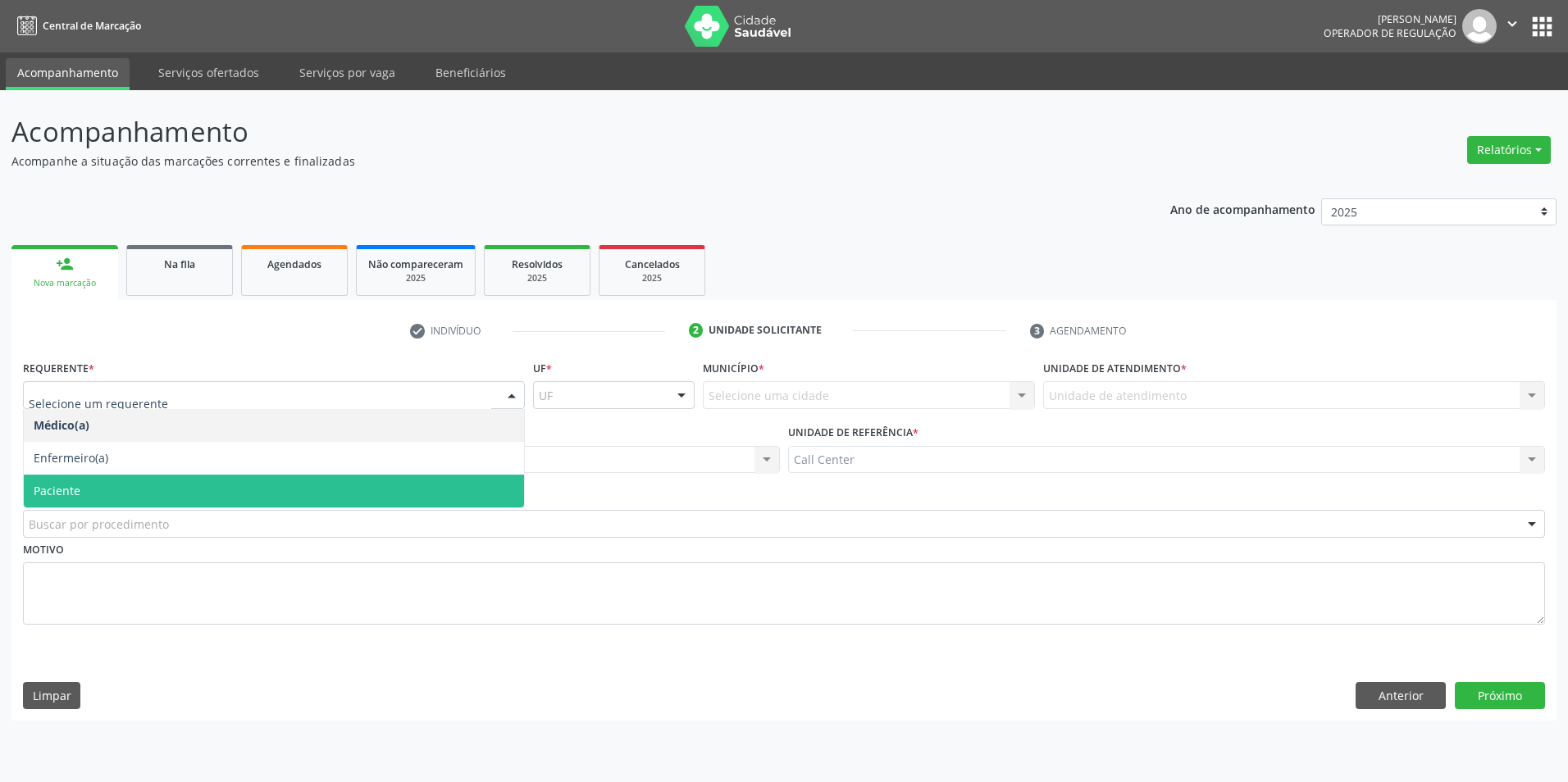
click at [118, 497] on span "Paciente" at bounding box center [274, 492] width 500 height 33
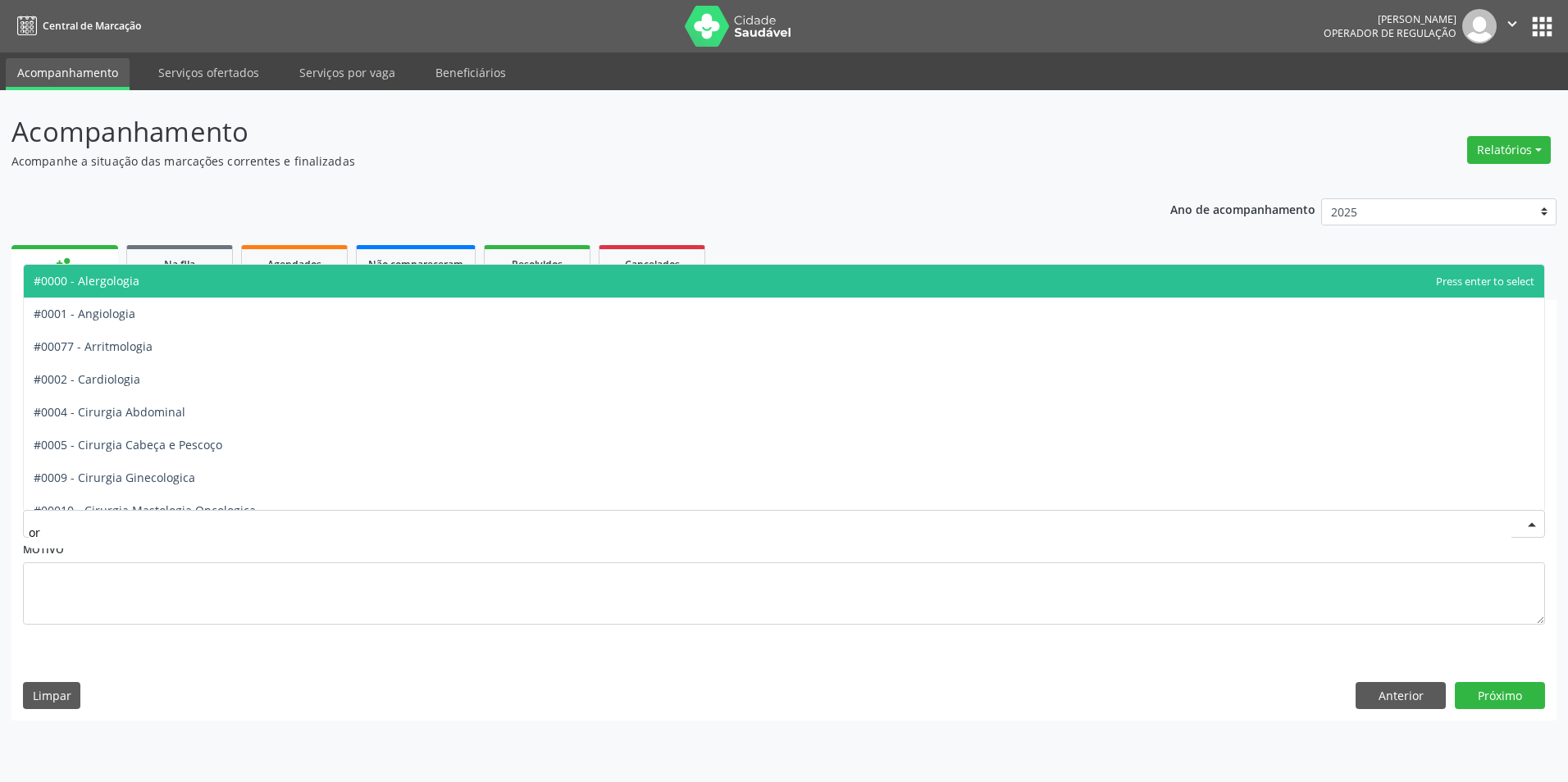
type input "ort"
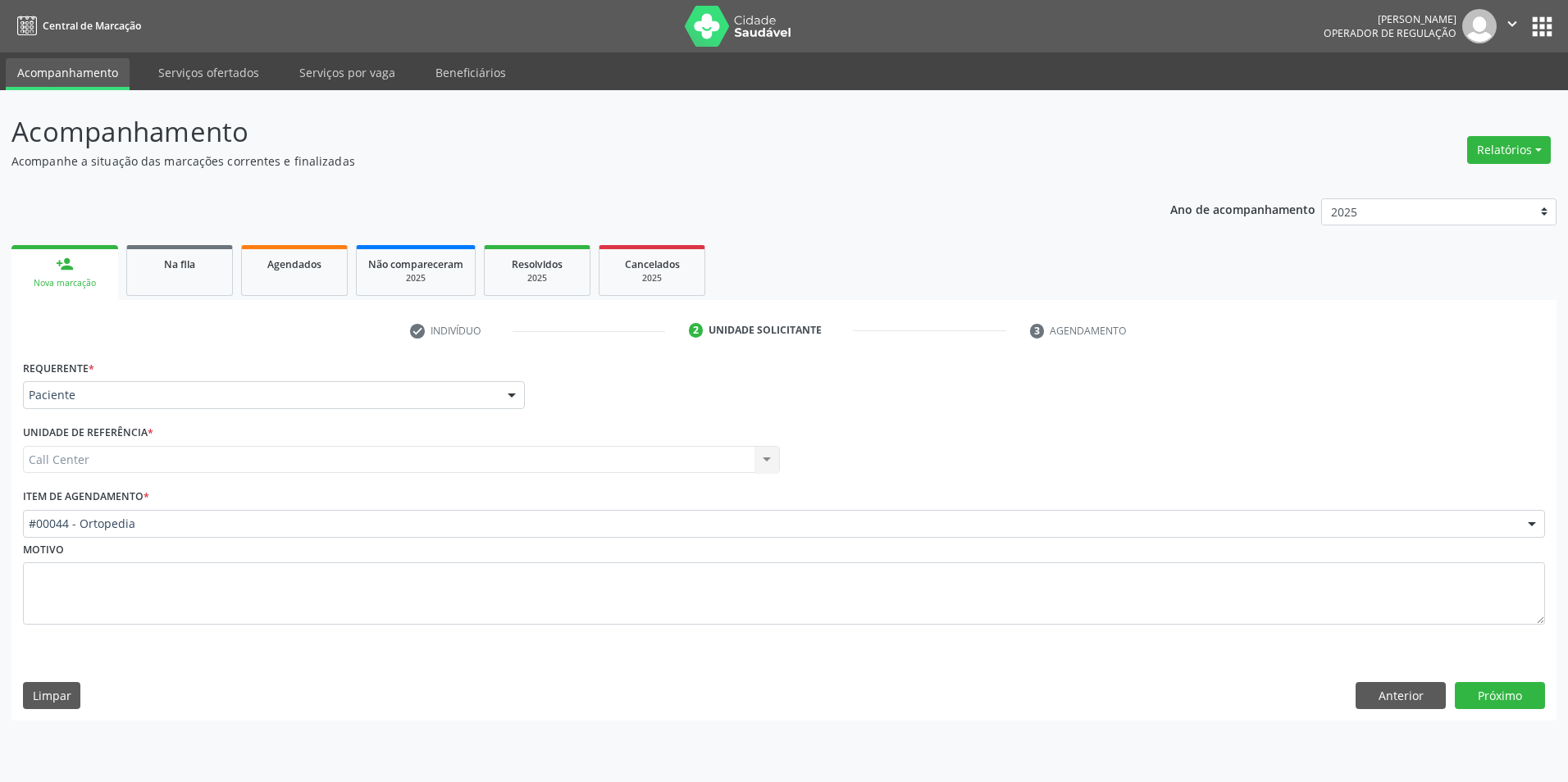
click at [1518, 711] on div "Requerente * Paciente Médico(a) Enfermeiro(a) Paciente Nenhum resultado encontr…" at bounding box center [784, 538] width 1545 height 365
click at [1515, 705] on button "Próximo" at bounding box center [1500, 696] width 91 height 27
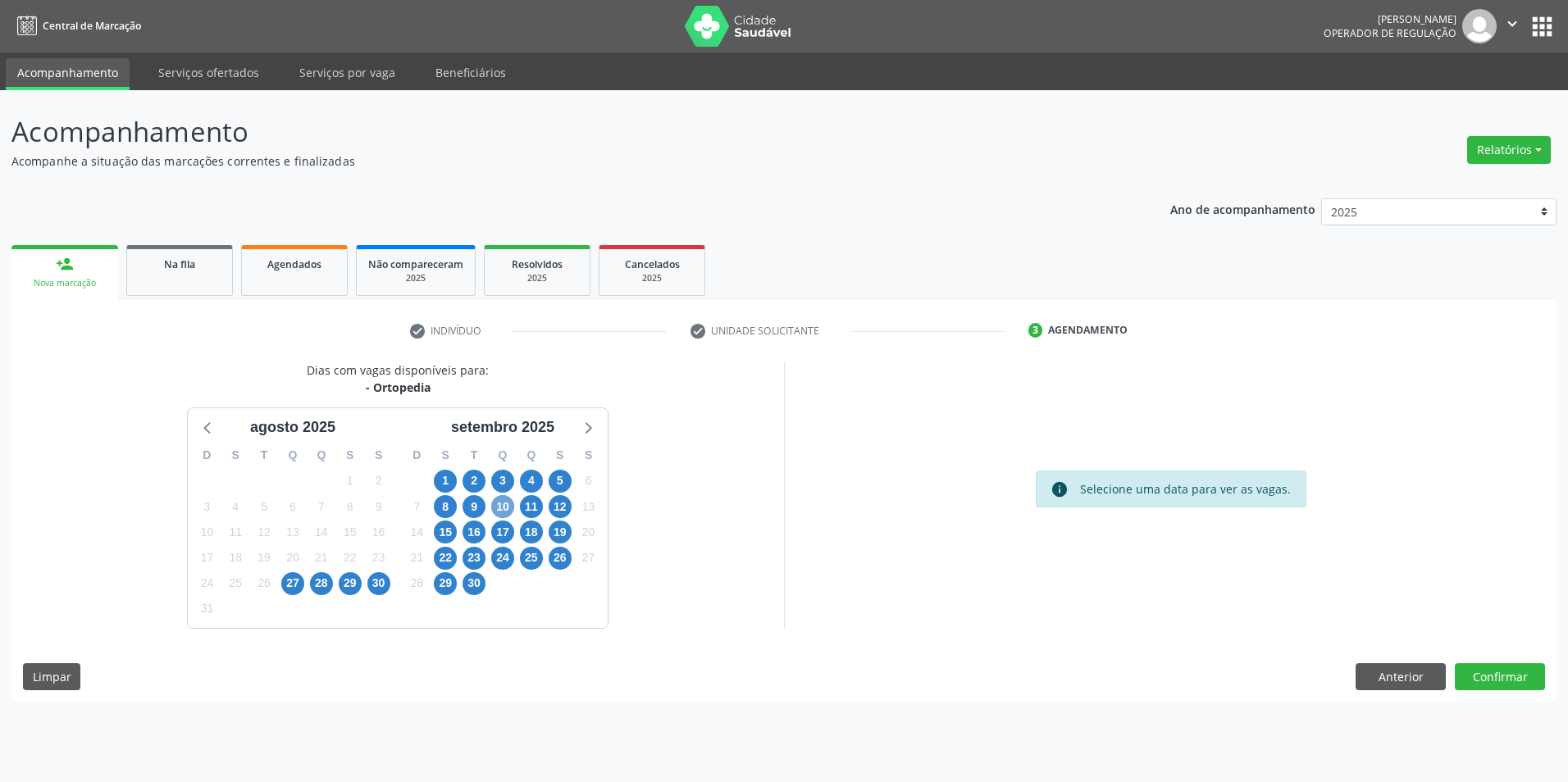
click at [498, 510] on span "10" at bounding box center [502, 506] width 23 height 23
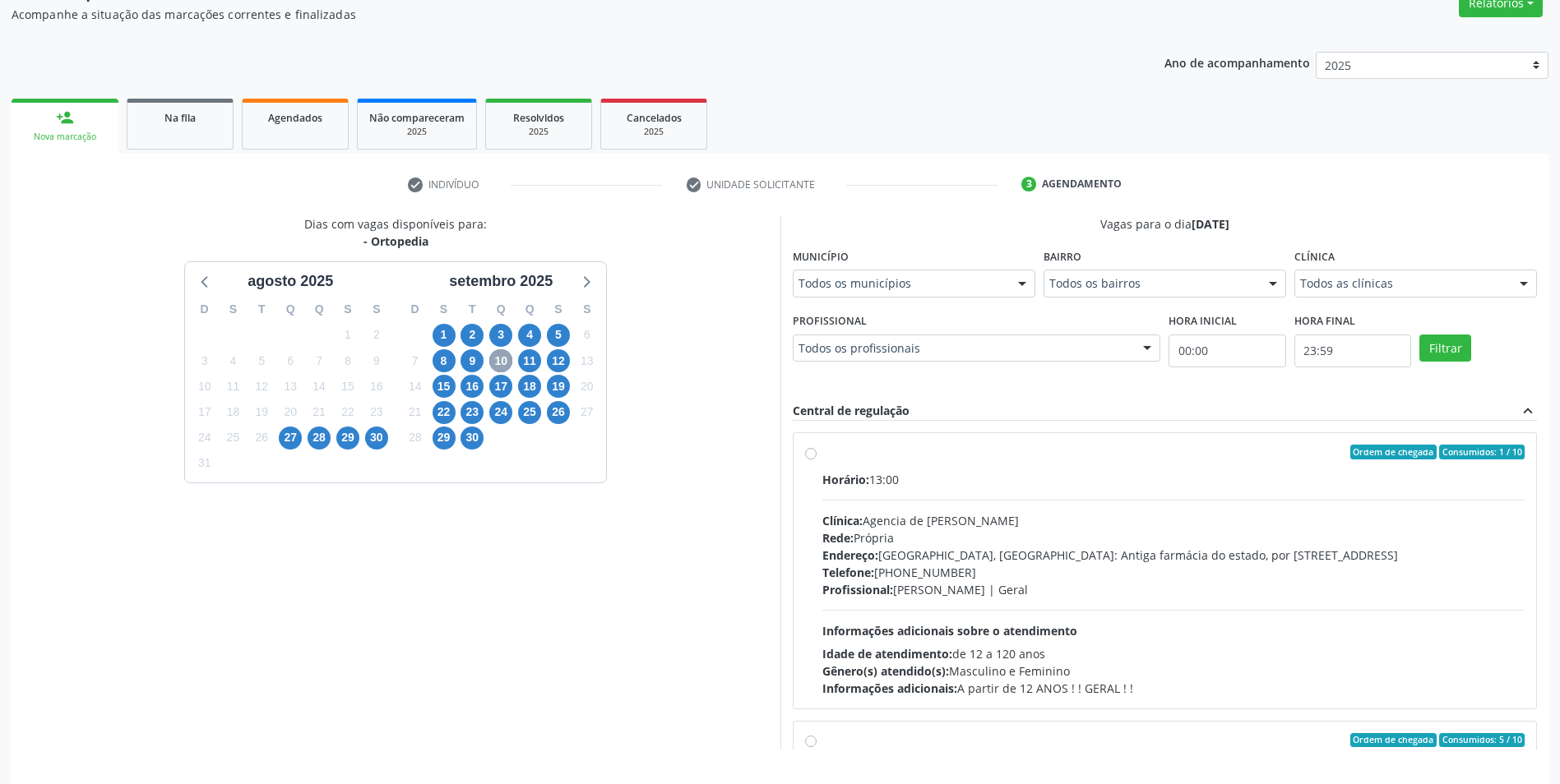
scroll to position [164, 0]
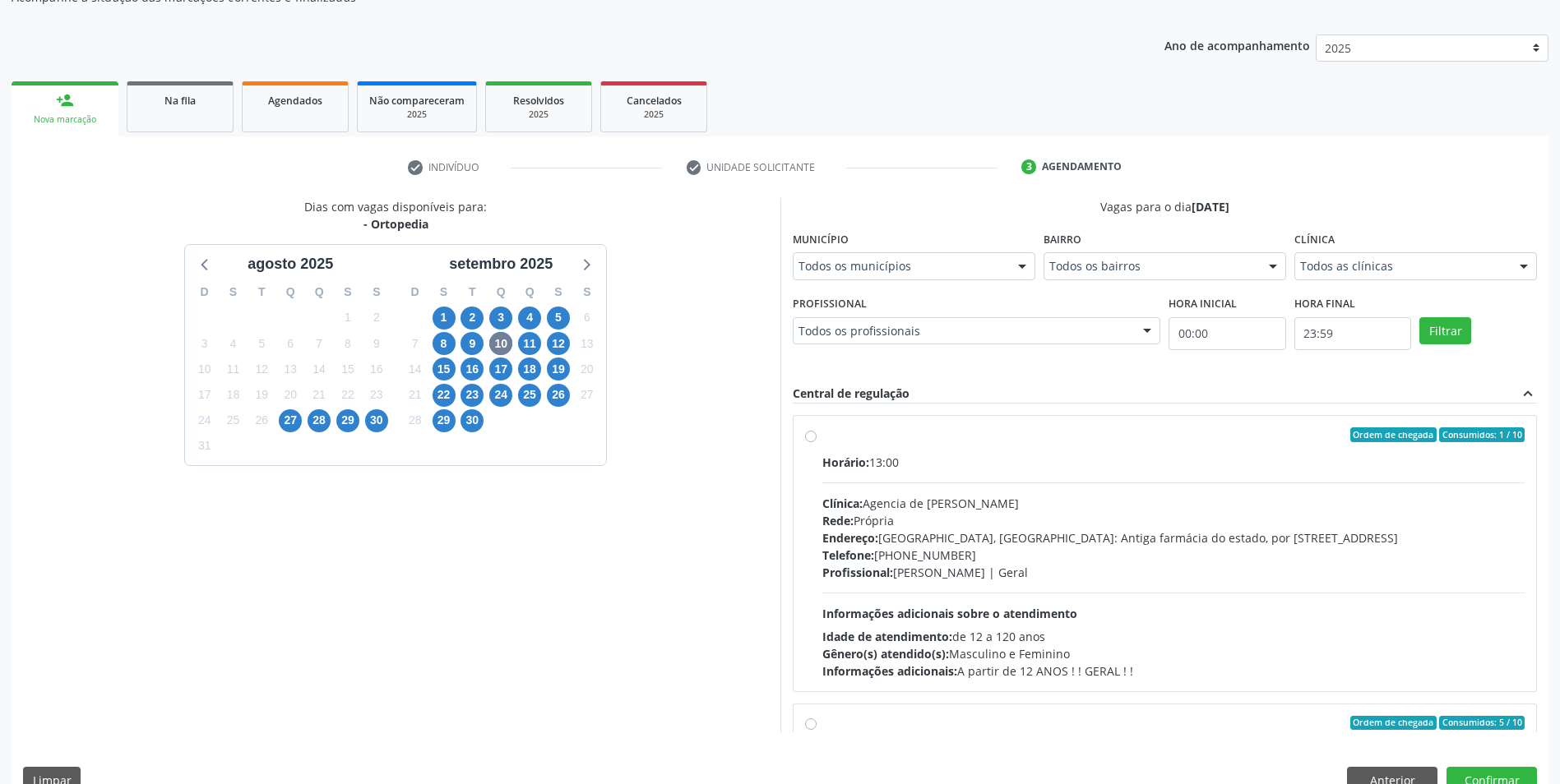
click at [792, 356] on fieldset "Profissional Todos os profissionais Todos os profissionais Airllan [PERSON_NAME…" at bounding box center [976, 324] width 368 height 64
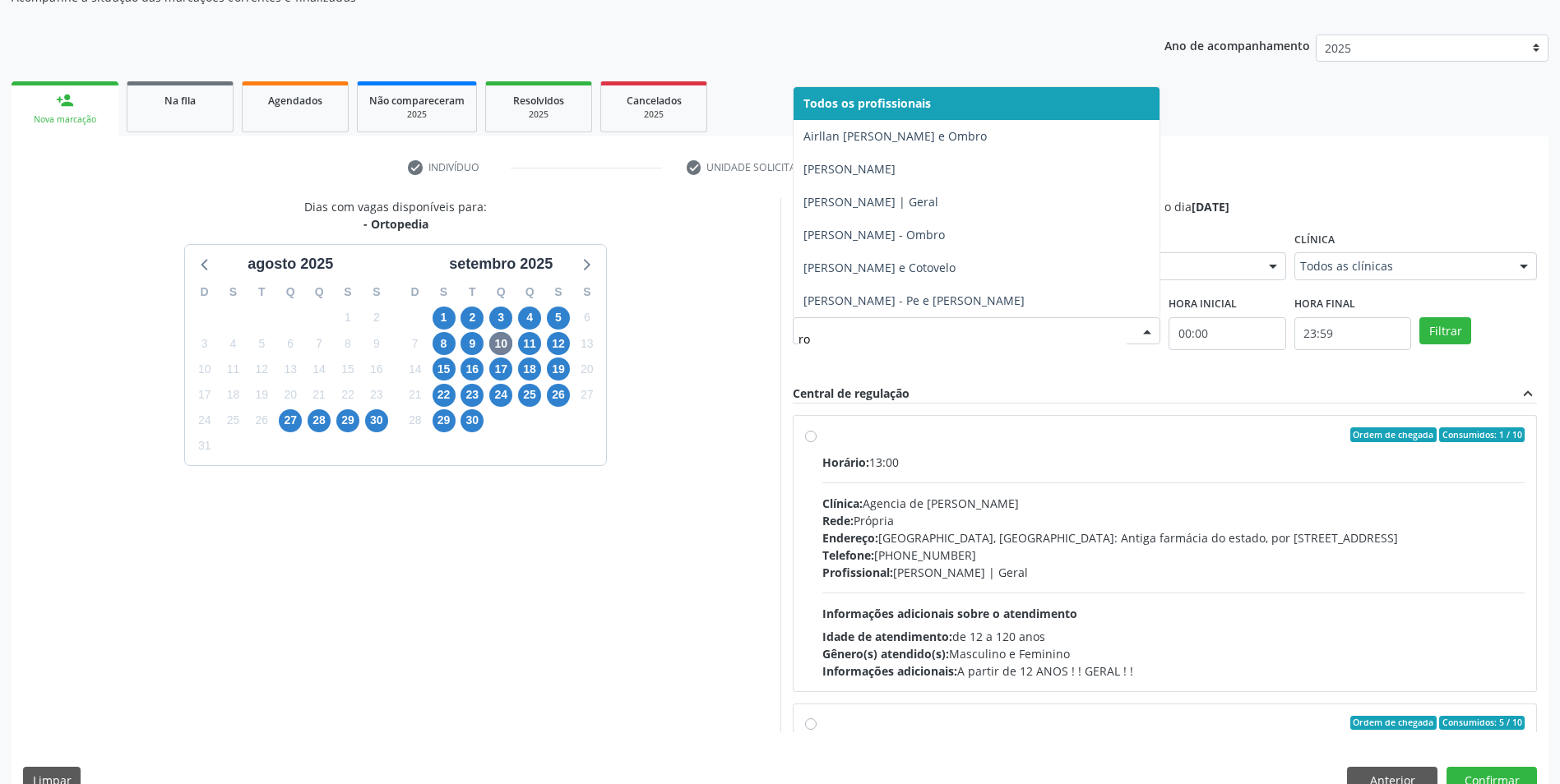
type input "ros"
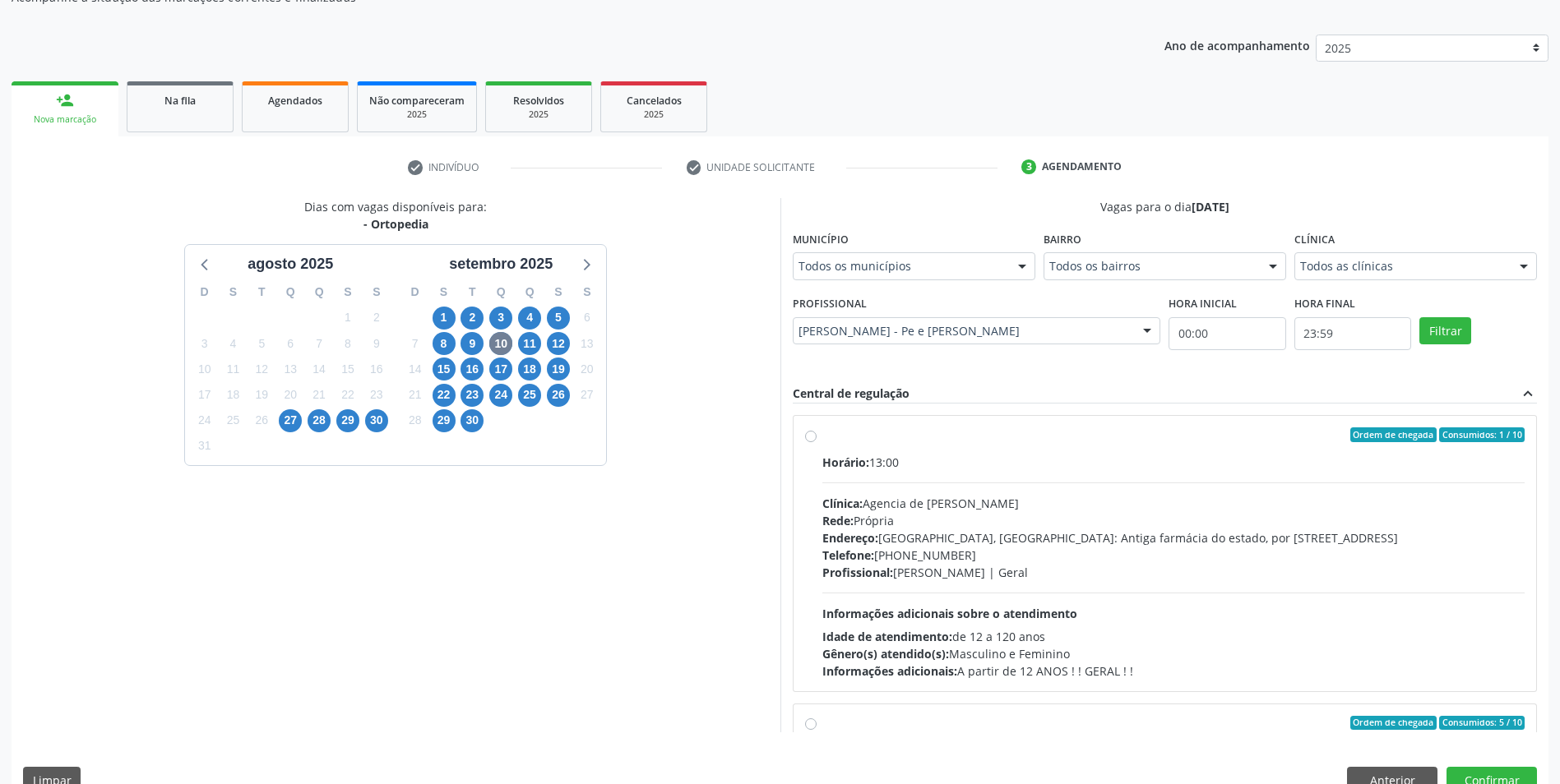
click at [1415, 367] on div "Filtrar" at bounding box center [1477, 330] width 126 height 75
click at [1420, 345] on button "Filtrar" at bounding box center [1445, 331] width 51 height 28
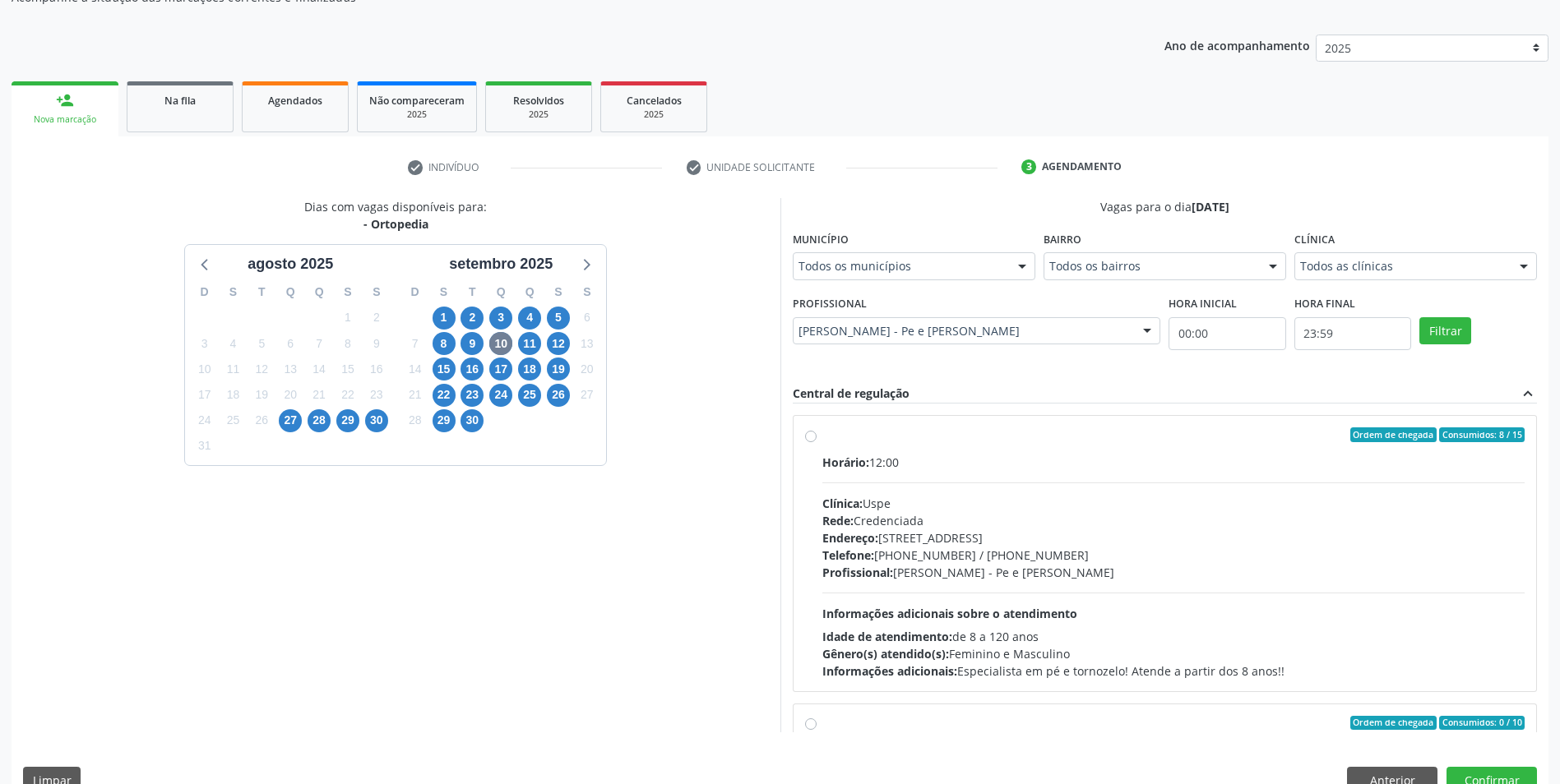
click at [1202, 577] on div "Profissional: [PERSON_NAME] e [PERSON_NAME]" at bounding box center [1174, 572] width 703 height 17
click at [816, 442] on input "Ordem de chegada Consumidos: 8 / 15 Horário: 12:00 Clínica: Uspe Rede: Credenci…" at bounding box center [811, 435] width 12 height 15
radio input "true"
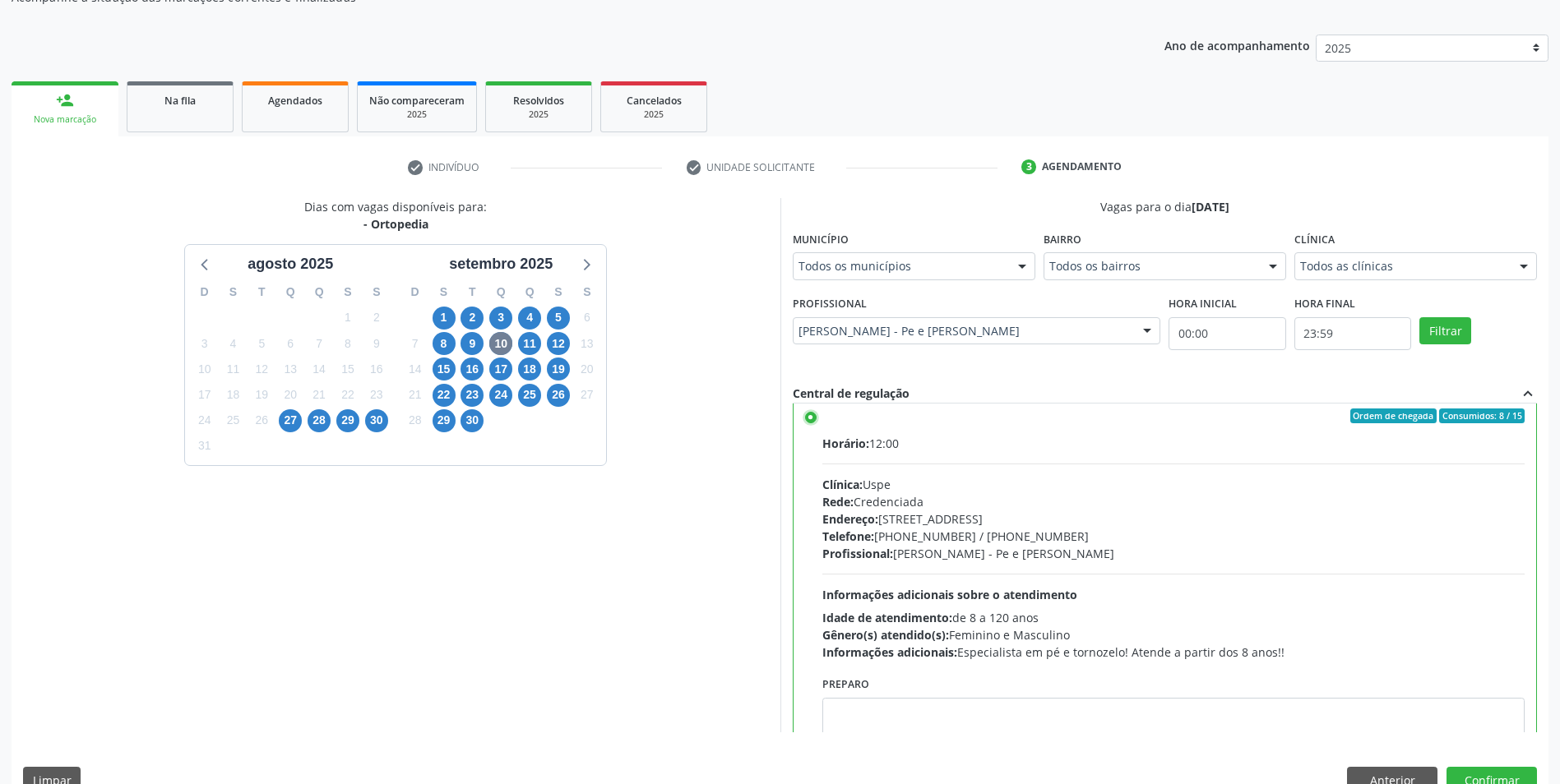
scroll to position [83, 0]
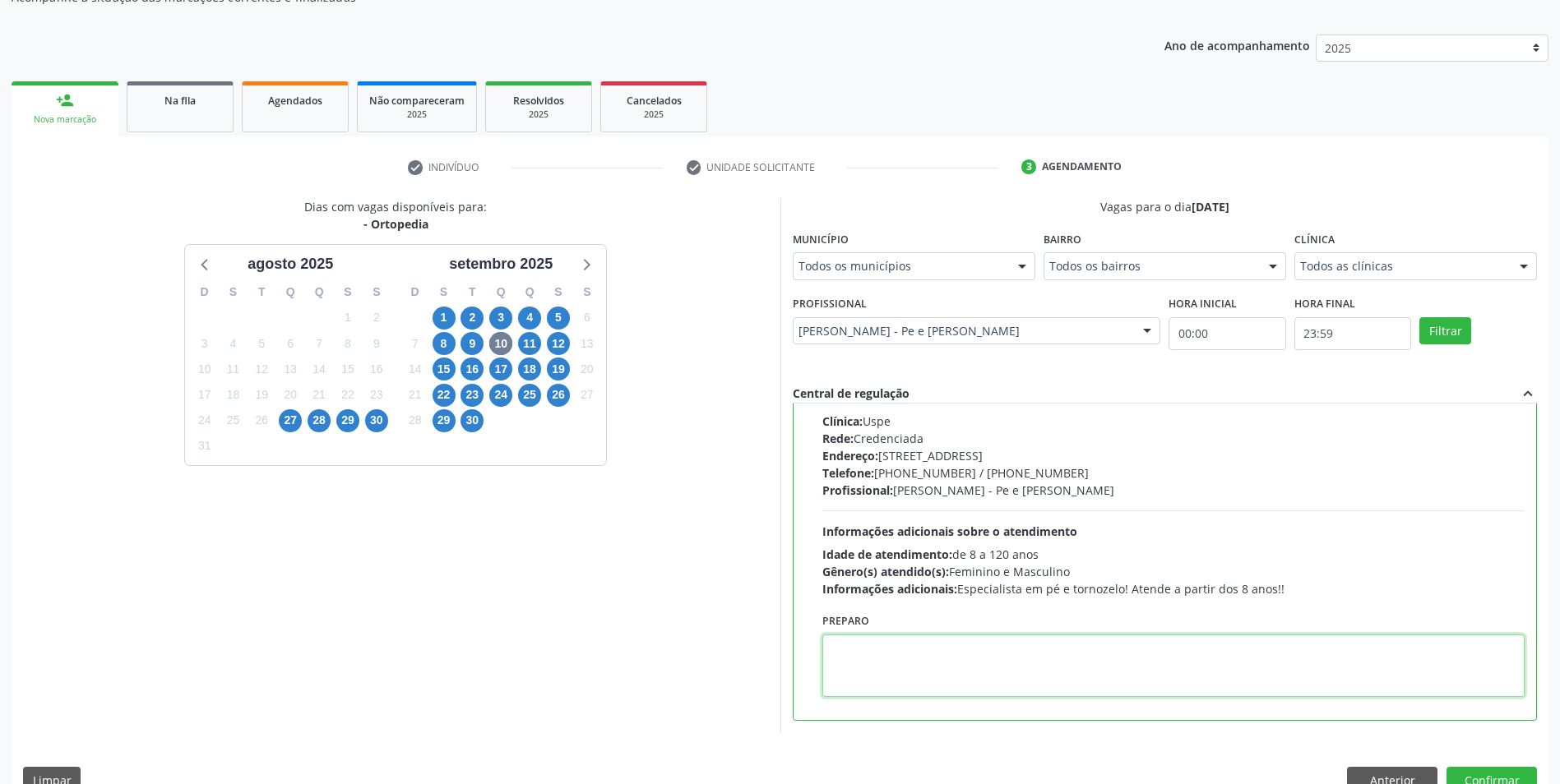
click at [921, 677] on textarea at bounding box center [1174, 666] width 703 height 62
paste textarea "[PHONE_NUMBER]"
type textarea "[PHONE_NUMBER]"
click at [1488, 772] on button "Confirmar" at bounding box center [1491, 781] width 91 height 28
click at [1488, 772] on div at bounding box center [1491, 780] width 12 height 17
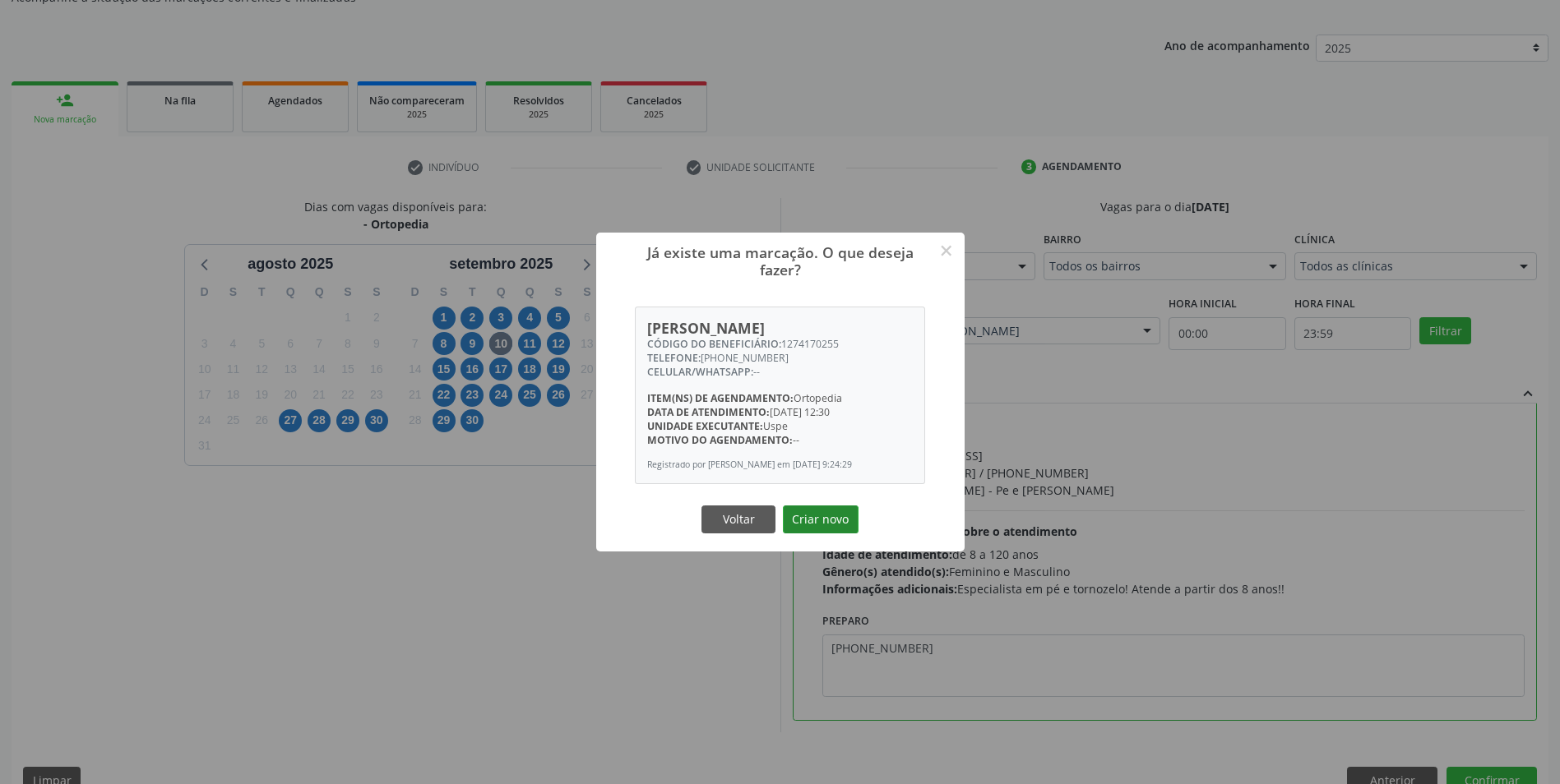
click at [824, 533] on button "Criar novo" at bounding box center [821, 520] width 75 height 28
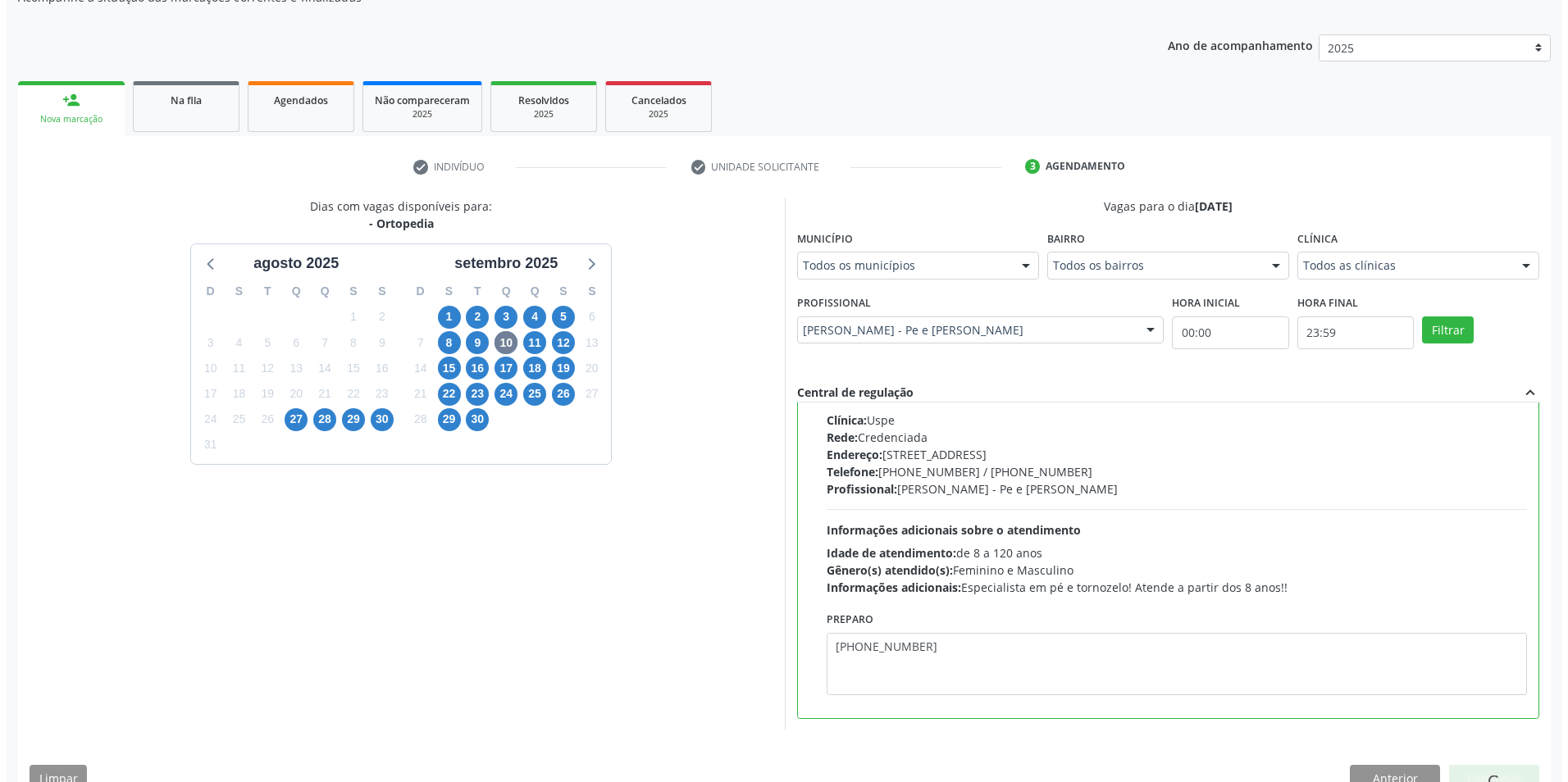
scroll to position [0, 0]
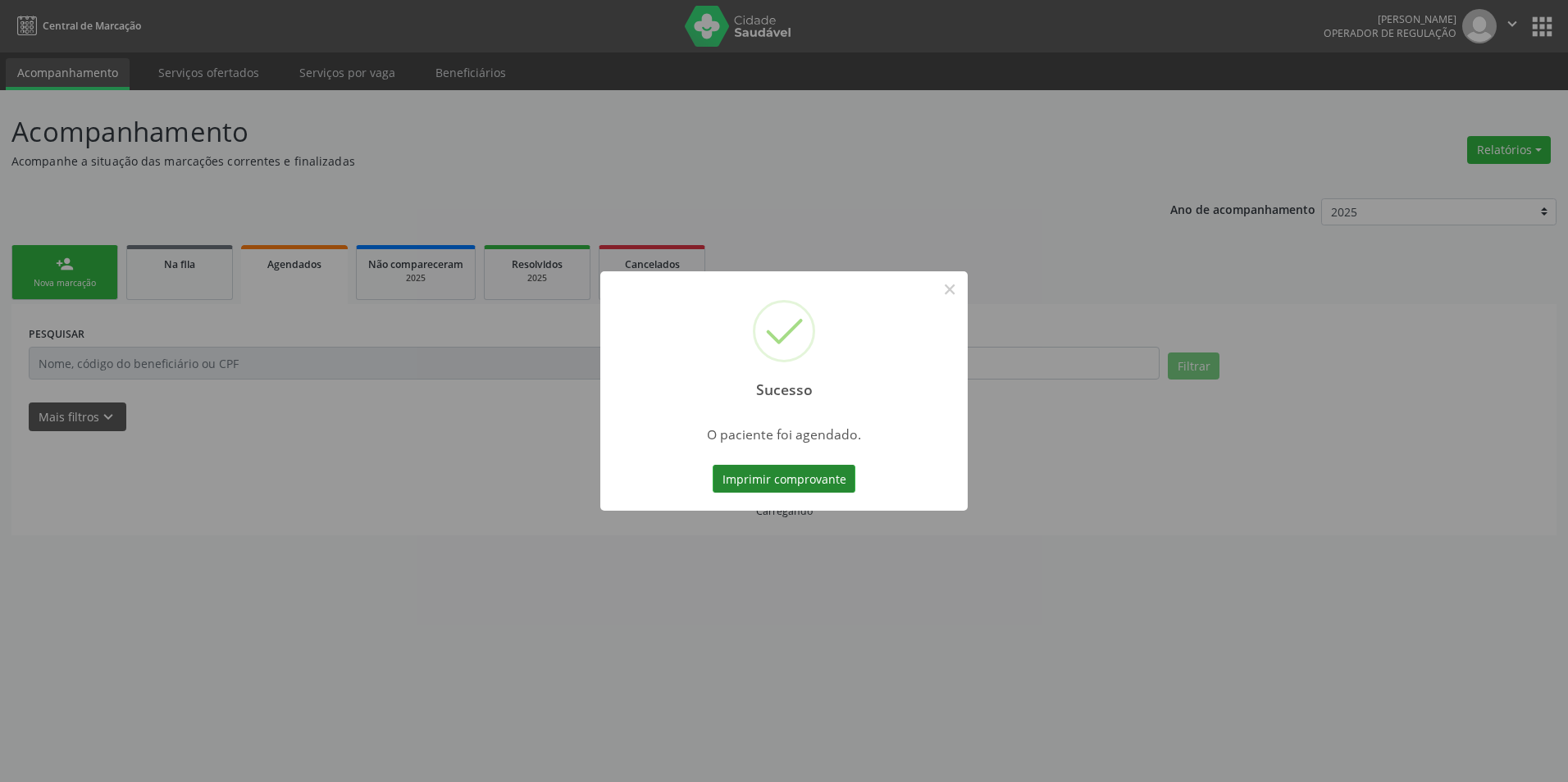
click at [774, 476] on button "Imprimir comprovante" at bounding box center [784, 479] width 143 height 27
